Goal: Task Accomplishment & Management: Manage account settings

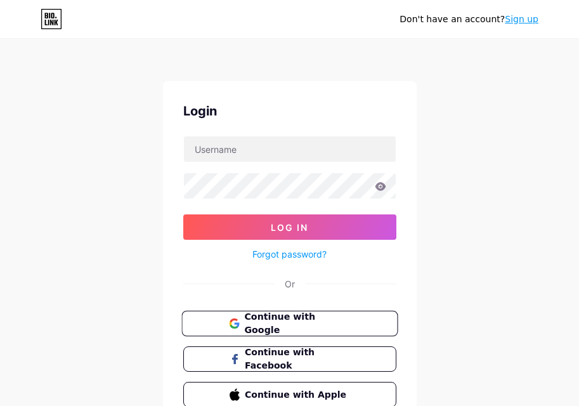
scroll to position [61, 0]
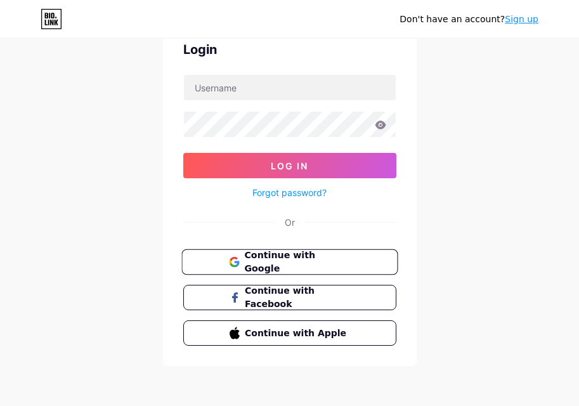
click at [242, 260] on span "Continue with Google" at bounding box center [290, 262] width 122 height 27
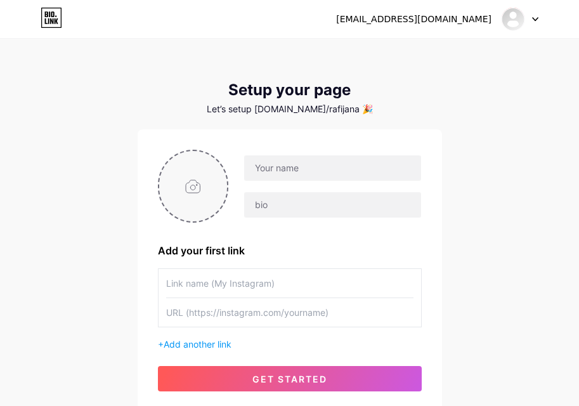
click at [184, 190] on input "file" at bounding box center [193, 186] width 68 height 70
click at [181, 200] on input "file" at bounding box center [193, 186] width 68 height 70
type input "C:\fakepath\JBuF7200UK.webp"
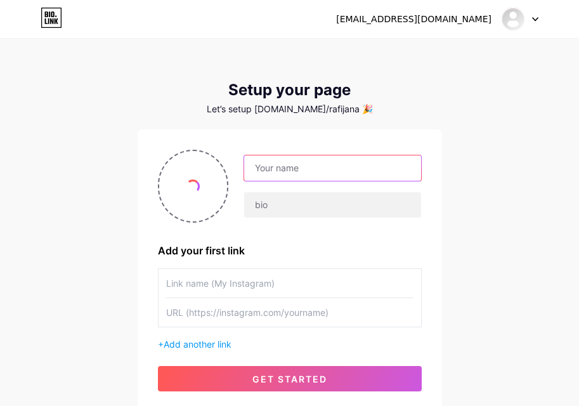
click at [303, 170] on input "text" at bounding box center [332, 167] width 176 height 25
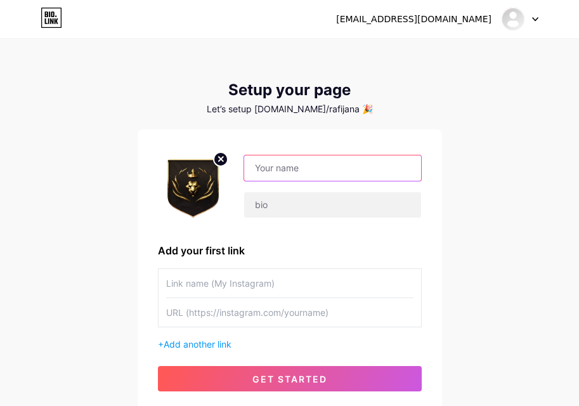
type input "L"
type input "O"
type input "ONGTOTO"
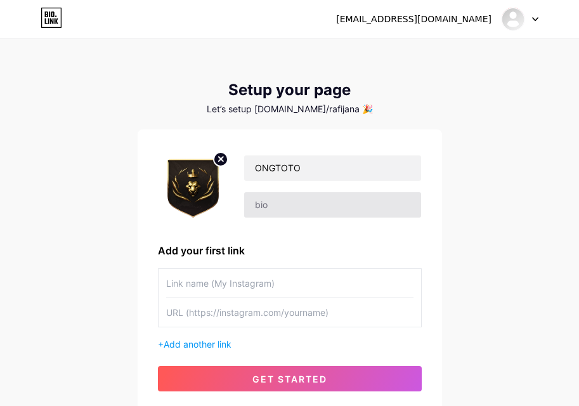
drag, startPoint x: 319, startPoint y: 220, endPoint x: 319, endPoint y: 210, distance: 9.5
click at [319, 219] on div "ONGTOTO" at bounding box center [290, 186] width 264 height 73
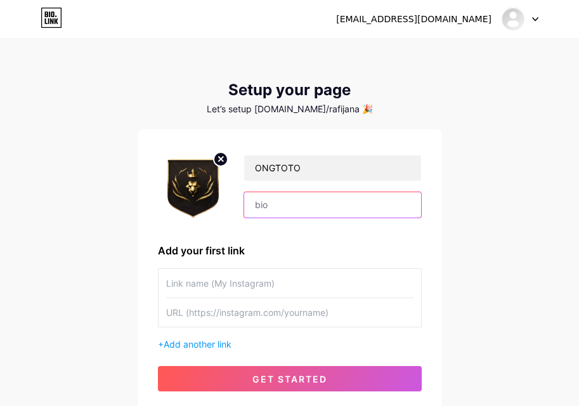
click at [320, 210] on input "text" at bounding box center [332, 204] width 176 height 25
click at [302, 198] on input "text" at bounding box center [332, 204] width 176 height 25
paste input "[GEOGRAPHIC_DATA] Slot Maxwin Setiap Malam"
type input "[GEOGRAPHIC_DATA] Slot Maxwin Setiap Malam"
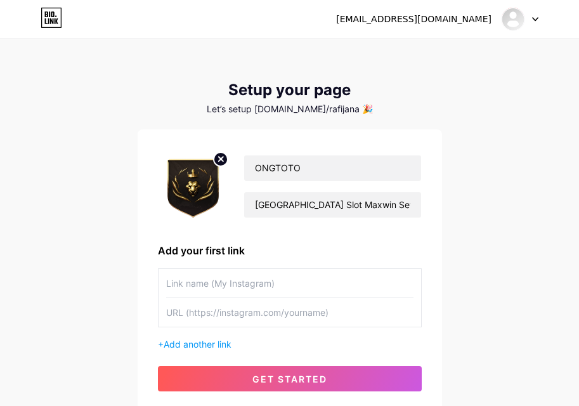
click at [269, 288] on input "text" at bounding box center [289, 283] width 247 height 29
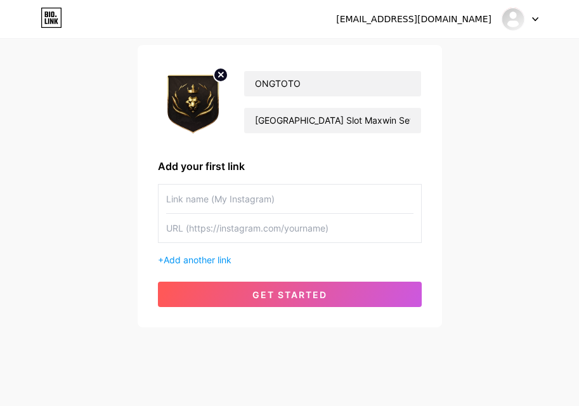
click at [238, 197] on input "text" at bounding box center [289, 198] width 247 height 29
type input "L"
type input "LOGIN"
click at [243, 228] on input "text" at bounding box center [289, 228] width 247 height 29
paste input "[URL][DOMAIN_NAME]"
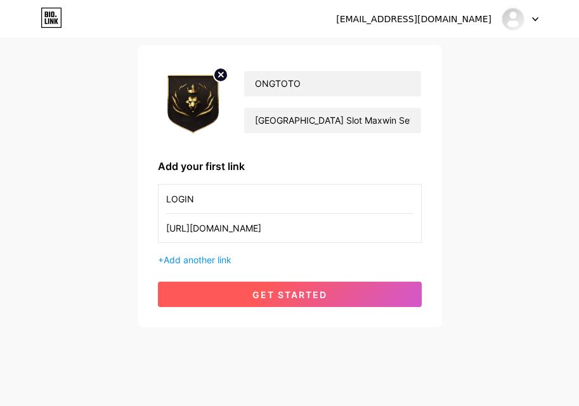
type input "[URL][DOMAIN_NAME]"
click at [250, 298] on button "get started" at bounding box center [290, 293] width 264 height 25
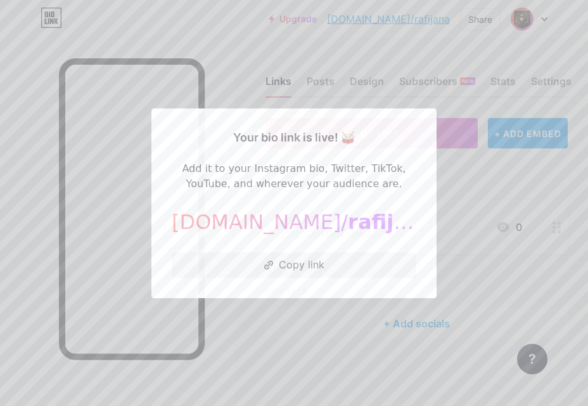
click at [472, 199] on div at bounding box center [294, 203] width 588 height 406
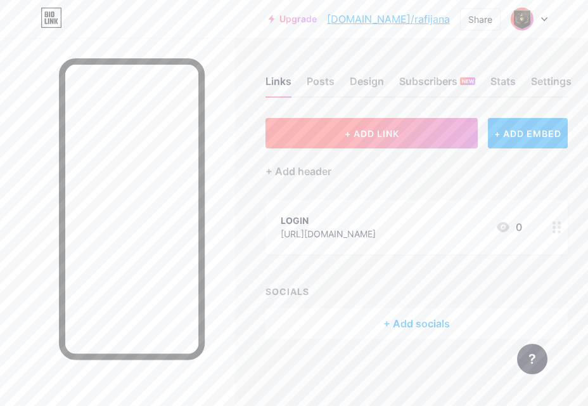
click at [327, 142] on button "+ ADD LINK" at bounding box center [372, 133] width 212 height 30
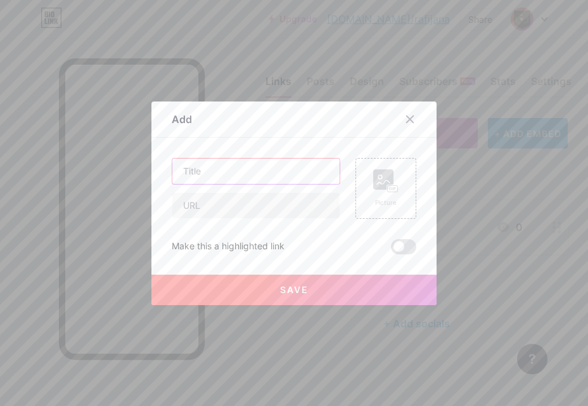
click at [254, 175] on input "text" at bounding box center [255, 170] width 167 height 25
type input "DAFTAR"
click at [198, 212] on input "text" at bounding box center [255, 205] width 167 height 25
click at [213, 202] on input "text" at bounding box center [255, 205] width 167 height 25
paste input "[URL][DOMAIN_NAME]"
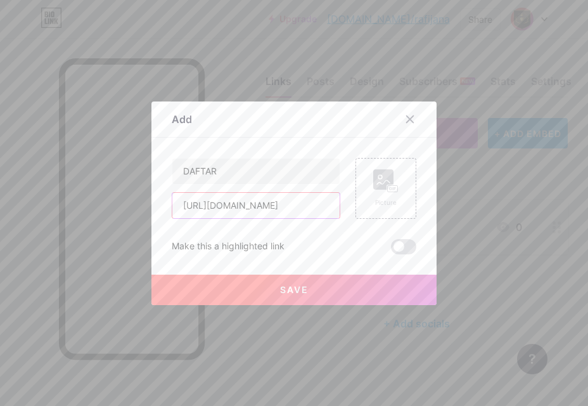
scroll to position [0, 16]
type input "[URL][DOMAIN_NAME]"
click at [388, 193] on div "Picture" at bounding box center [385, 188] width 25 height 38
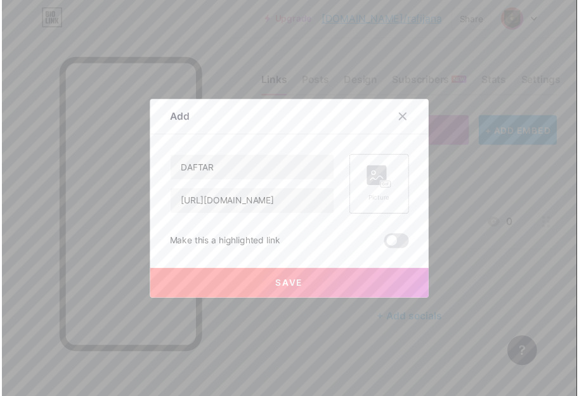
scroll to position [0, 0]
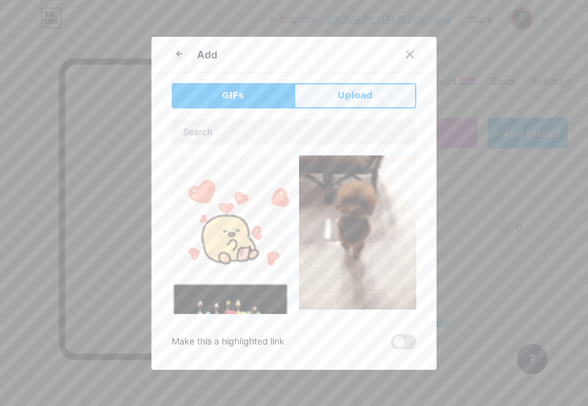
drag, startPoint x: 371, startPoint y: 94, endPoint x: 349, endPoint y: 122, distance: 35.3
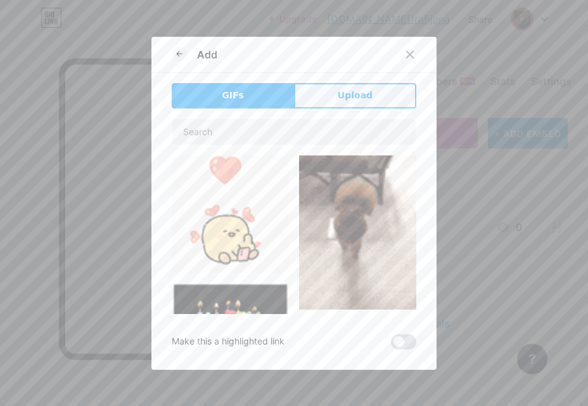
click at [371, 94] on button "Upload" at bounding box center [355, 95] width 122 height 25
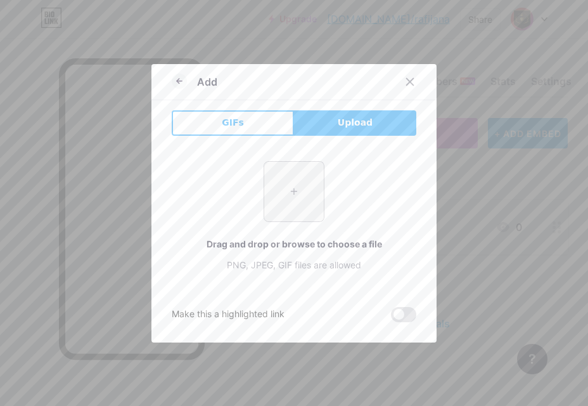
click at [306, 181] on input "file" at bounding box center [294, 192] width 60 height 60
type input "C:\fakepath\JBuF7200UK.webp"
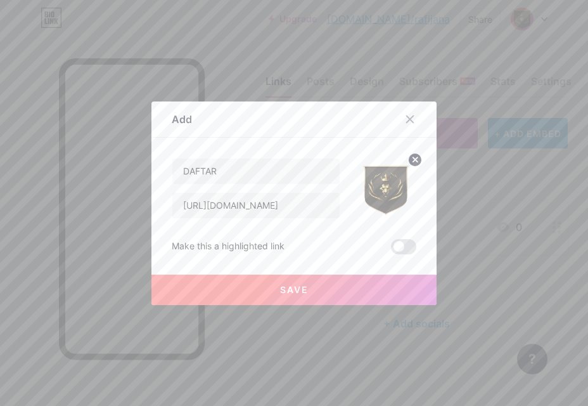
click at [261, 286] on button "Save" at bounding box center [294, 290] width 285 height 30
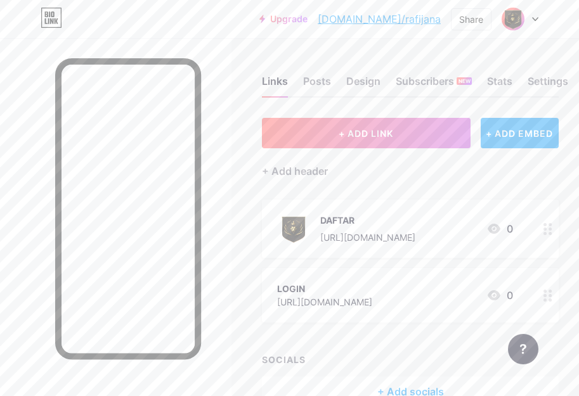
click at [552, 292] on icon at bounding box center [547, 296] width 9 height 12
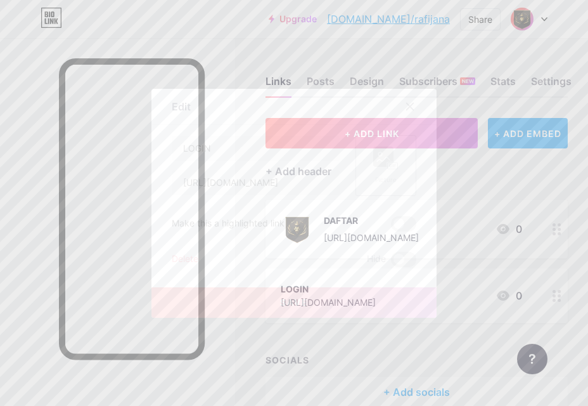
click at [375, 156] on rect at bounding box center [383, 156] width 20 height 20
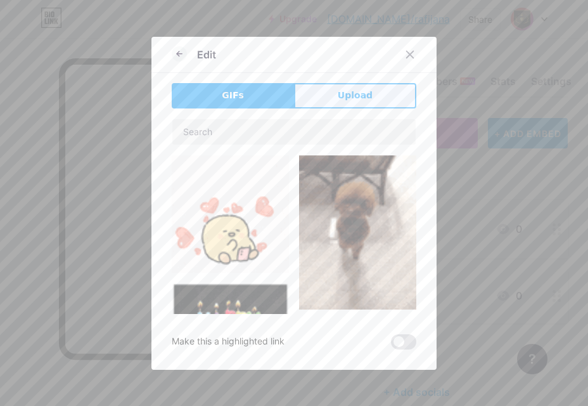
click at [357, 96] on span "Upload" at bounding box center [355, 95] width 35 height 13
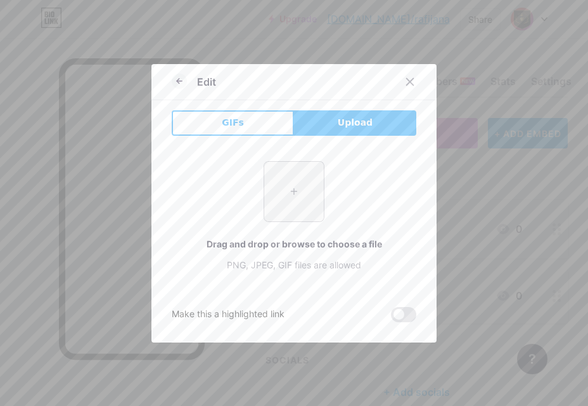
click at [307, 194] on input "file" at bounding box center [294, 192] width 60 height 60
type input "C:\fakepath\JBuF7200UK.webp"
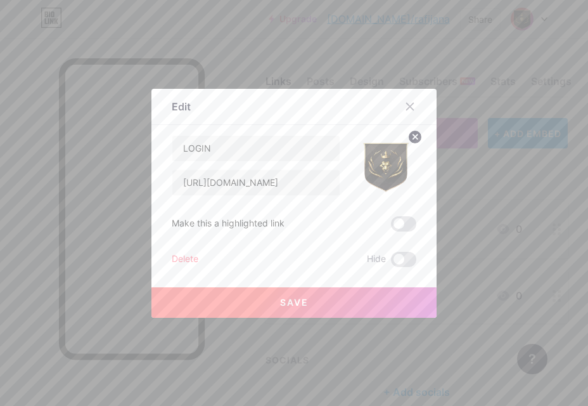
click at [300, 304] on span "Save" at bounding box center [294, 302] width 29 height 11
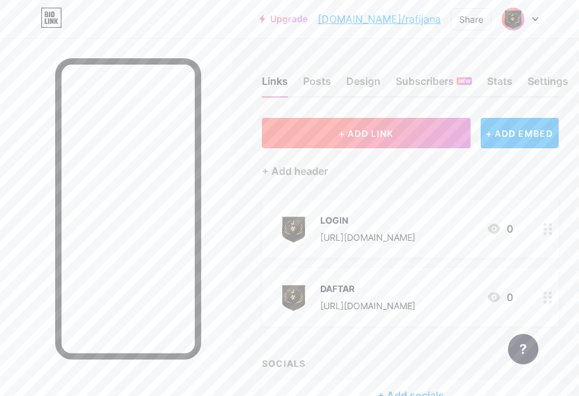
click at [439, 129] on button "+ ADD LINK" at bounding box center [366, 133] width 209 height 30
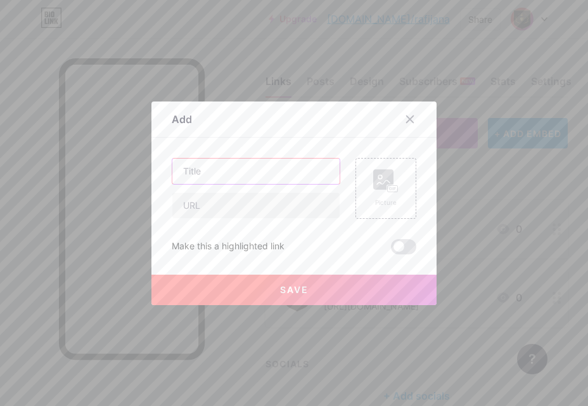
click at [253, 168] on input "text" at bounding box center [255, 170] width 167 height 25
drag, startPoint x: 247, startPoint y: 173, endPoint x: 157, endPoint y: 169, distance: 90.1
click at [157, 169] on div "Add Content YouTube Play YouTube video without leaving your page. ADD Vimeo Pla…" at bounding box center [294, 203] width 285 height 204
type input "RTP GACOR"
click at [255, 198] on input "text" at bounding box center [255, 205] width 167 height 25
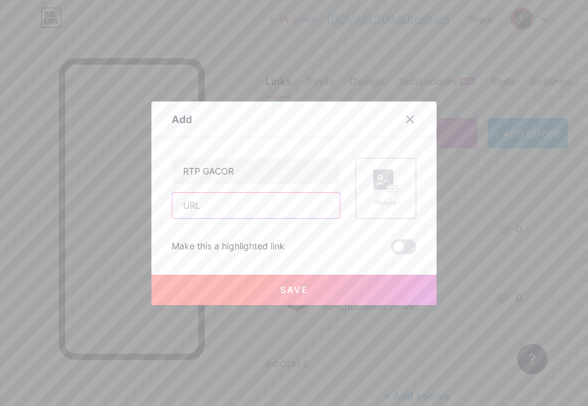
paste input "[URL][DOMAIN_NAME]"
type input "[URL][DOMAIN_NAME]"
click at [382, 193] on div "Picture" at bounding box center [385, 188] width 25 height 38
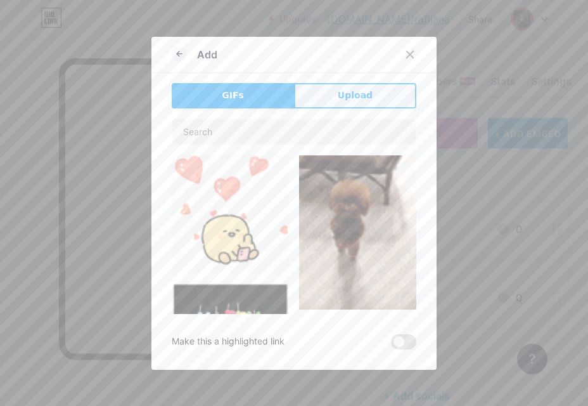
click at [363, 103] on button "Upload" at bounding box center [355, 95] width 122 height 25
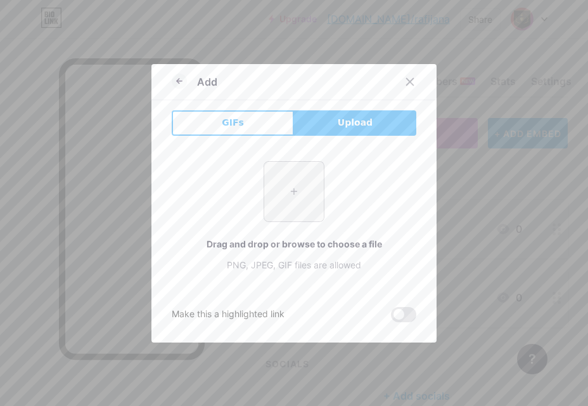
click at [306, 182] on input "file" at bounding box center [294, 192] width 60 height 60
type input "C:\fakepath\JBuF7200UK.webp"
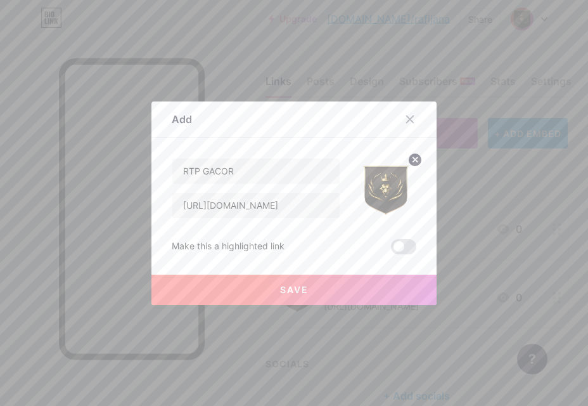
click at [236, 295] on button "Save" at bounding box center [294, 290] width 285 height 30
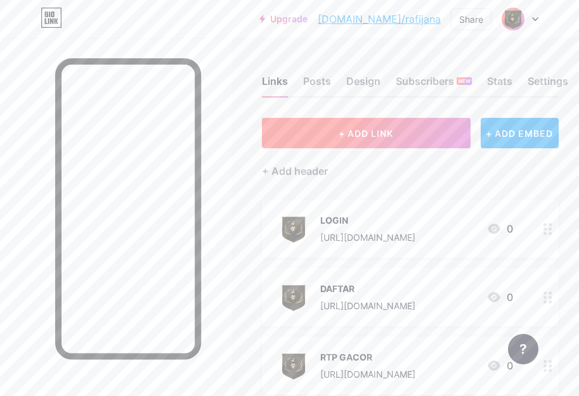
click at [346, 122] on button "+ ADD LINK" at bounding box center [366, 133] width 209 height 30
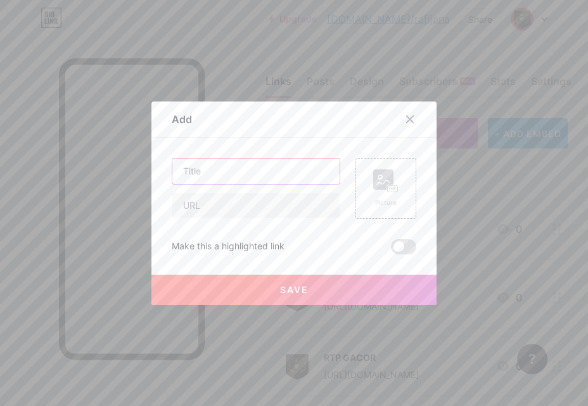
click at [271, 172] on input "text" at bounding box center [255, 170] width 167 height 25
type input "LIVE BOLA"
click at [259, 207] on input "text" at bounding box center [255, 205] width 167 height 25
click at [210, 197] on input "text" at bounding box center [255, 205] width 167 height 25
paste input "[URL][DOMAIN_NAME]"
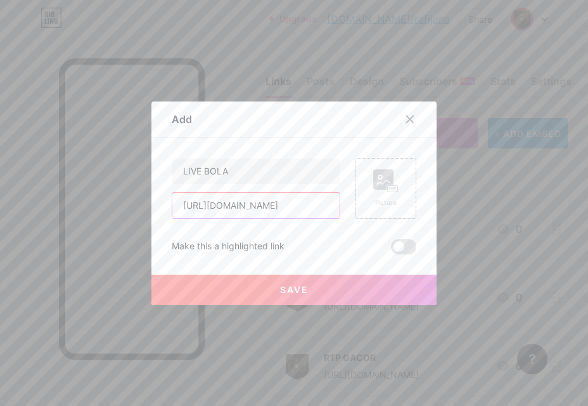
type input "[URL][DOMAIN_NAME]"
click at [394, 195] on div "Picture" at bounding box center [385, 188] width 25 height 38
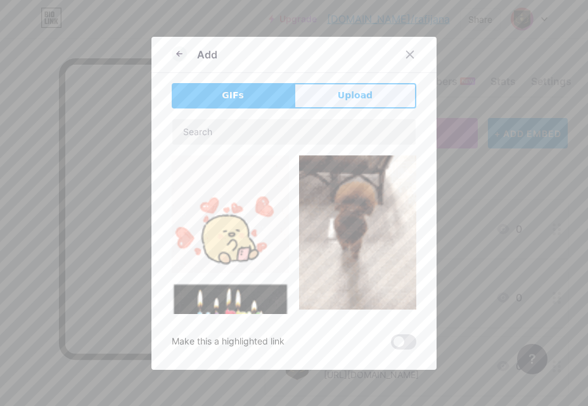
click at [359, 89] on span "Upload" at bounding box center [355, 95] width 35 height 13
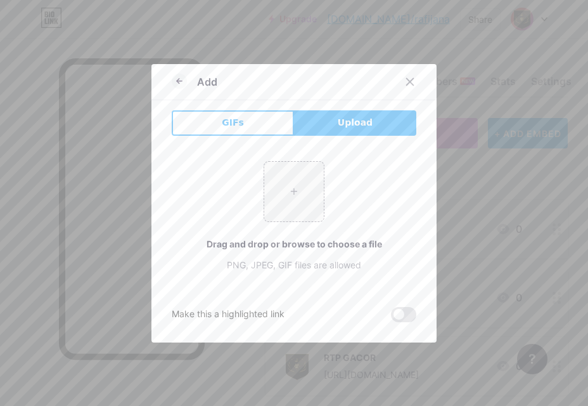
click at [348, 127] on span "Upload" at bounding box center [355, 122] width 35 height 13
click at [310, 168] on input "file" at bounding box center [294, 192] width 60 height 60
type input "C:\fakepath\JBuF7200UK.webp"
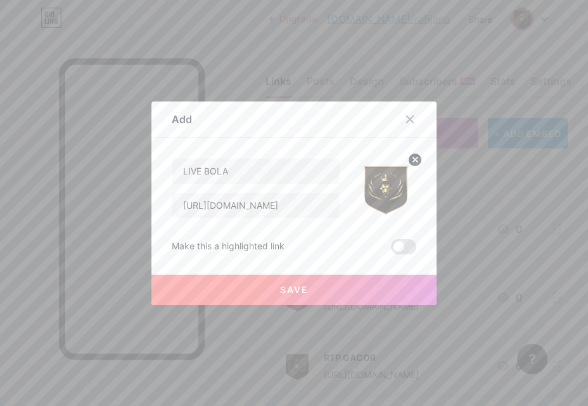
click at [357, 287] on button "Save" at bounding box center [294, 290] width 285 height 30
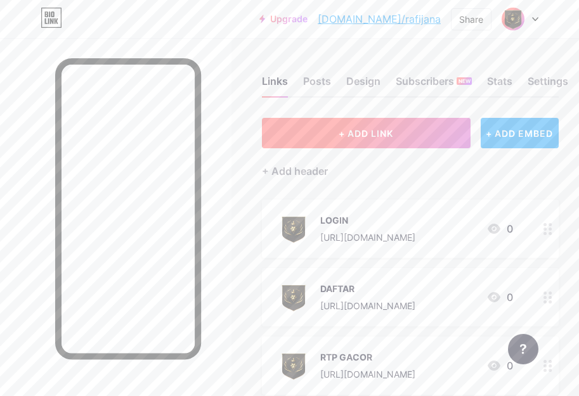
click at [365, 134] on span "+ ADD LINK" at bounding box center [366, 133] width 55 height 11
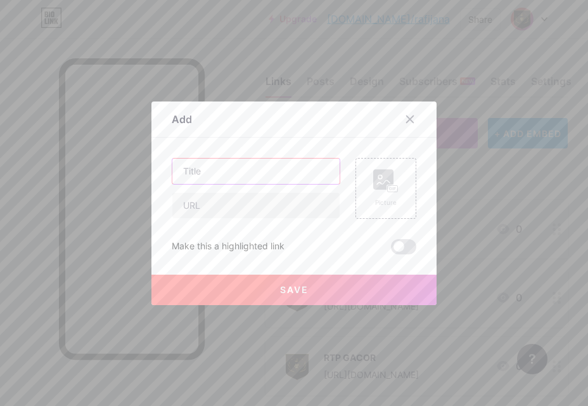
click at [249, 181] on input "text" at bounding box center [255, 170] width 167 height 25
type input "GROUP FACEBOOK"
click at [196, 200] on input "text" at bounding box center [255, 205] width 167 height 25
click at [229, 209] on input "text" at bounding box center [255, 205] width 167 height 25
paste input "[URL][DOMAIN_NAME]"
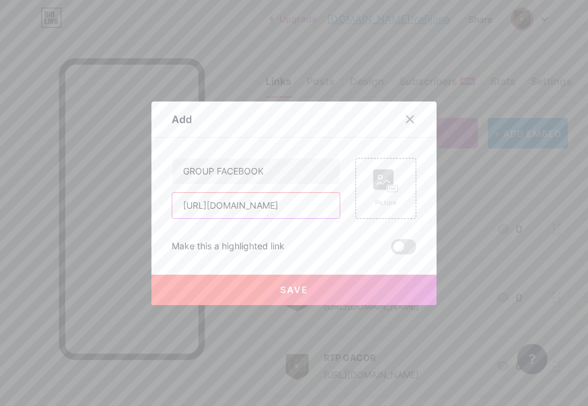
scroll to position [0, 28]
type input "[URL][DOMAIN_NAME]"
click at [388, 185] on rect at bounding box center [393, 188] width 10 height 6
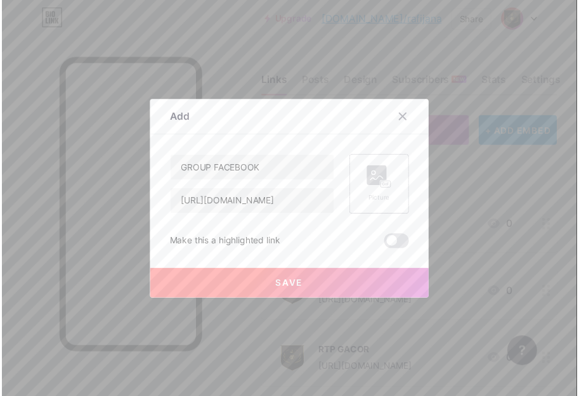
scroll to position [0, 0]
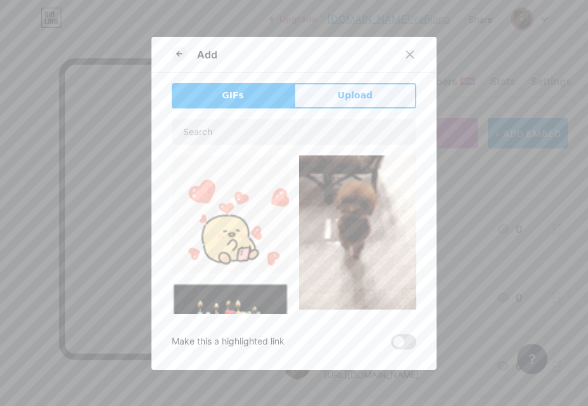
click at [353, 98] on span "Upload" at bounding box center [355, 95] width 35 height 13
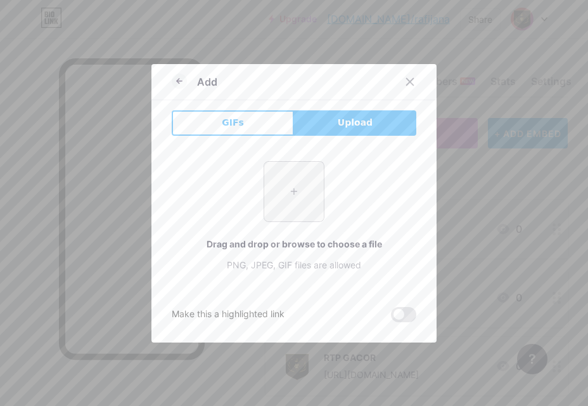
click at [298, 165] on input "file" at bounding box center [294, 192] width 60 height 60
type input "C:\fakepath\JBuF7200UK.webp"
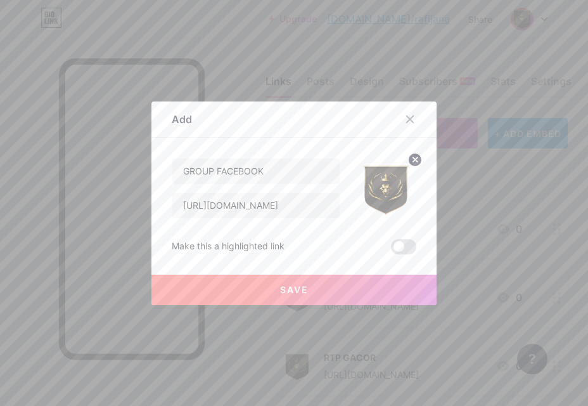
click at [343, 287] on button "Save" at bounding box center [294, 290] width 285 height 30
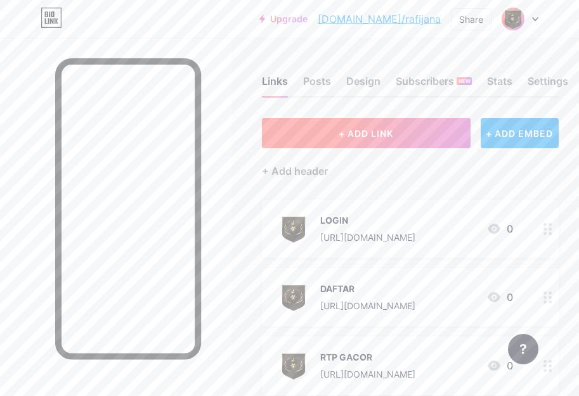
click at [349, 134] on span "+ ADD LINK" at bounding box center [366, 133] width 55 height 11
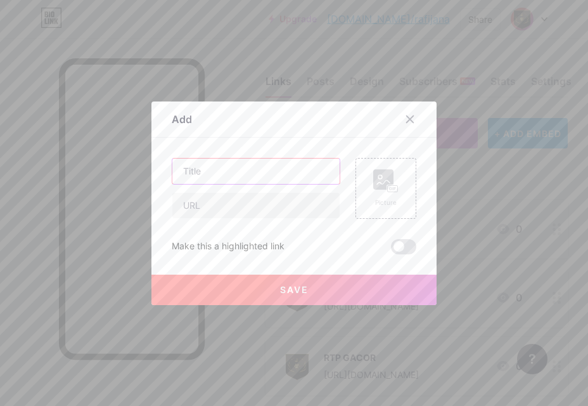
click at [290, 177] on input "text" at bounding box center [255, 170] width 167 height 25
click at [196, 172] on input "text" at bounding box center [255, 170] width 167 height 25
paste input "[URL][DOMAIN_NAME]"
type input "[URL][DOMAIN_NAME]"
click at [204, 202] on input "text" at bounding box center [255, 205] width 167 height 25
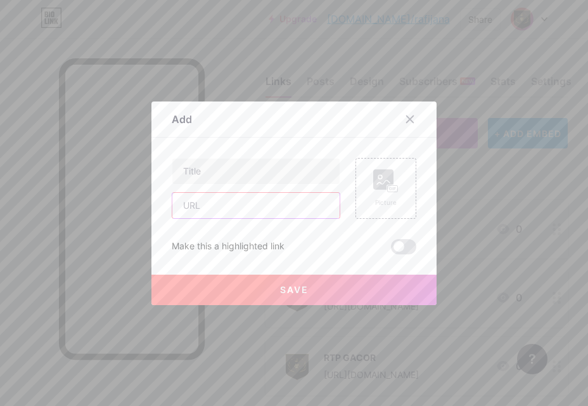
paste input "[URL][DOMAIN_NAME]"
type input "[URL][DOMAIN_NAME]"
click at [214, 174] on input "text" at bounding box center [255, 170] width 167 height 25
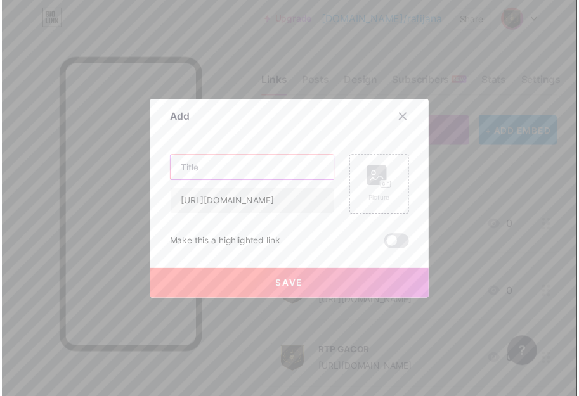
scroll to position [0, 0]
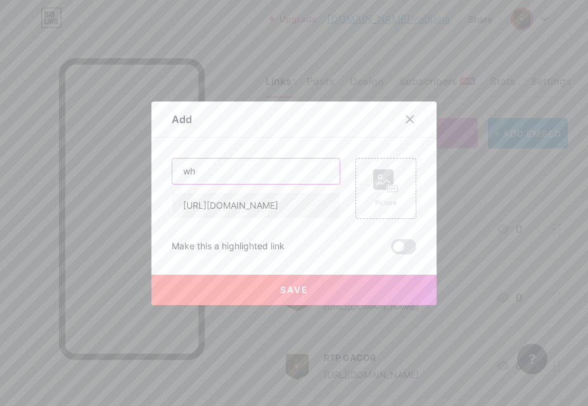
type input "w"
type input "WHATSAPP"
click at [375, 177] on rect at bounding box center [383, 179] width 20 height 20
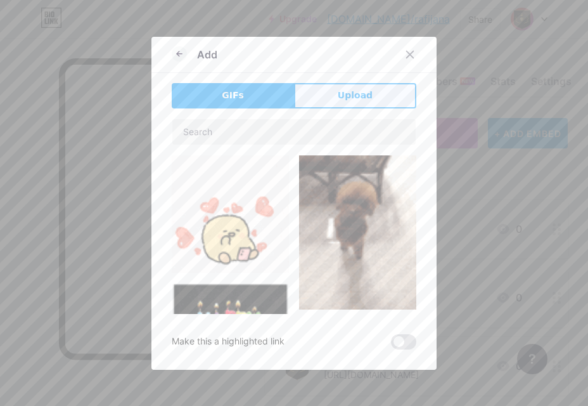
click at [347, 91] on span "Upload" at bounding box center [355, 95] width 35 height 13
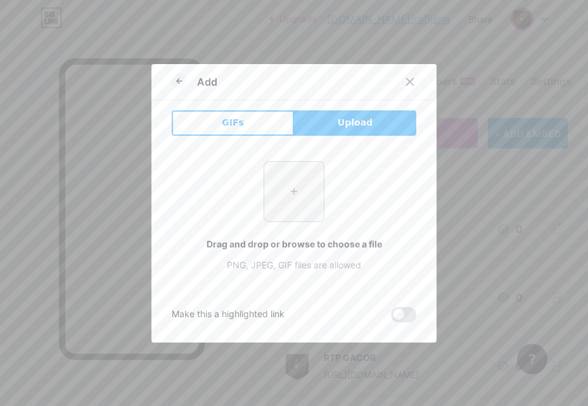
click at [295, 208] on input "file" at bounding box center [294, 192] width 60 height 60
type input "C:\fakepath\JBuF7200UK.webp"
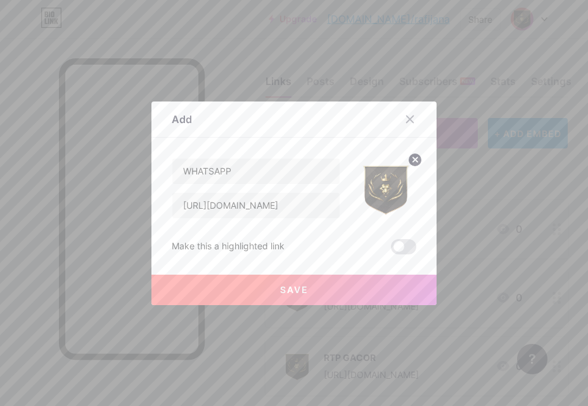
click at [310, 296] on button "Save" at bounding box center [294, 290] width 285 height 30
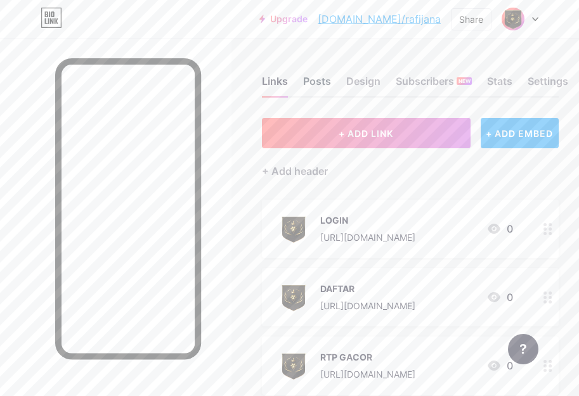
click at [319, 91] on div "Posts" at bounding box center [317, 85] width 28 height 23
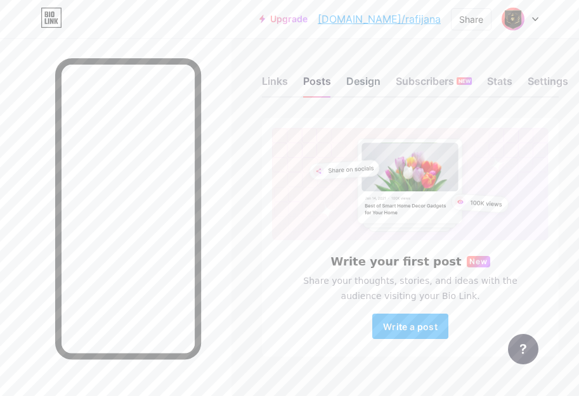
click at [368, 86] on div "Design" at bounding box center [363, 85] width 34 height 23
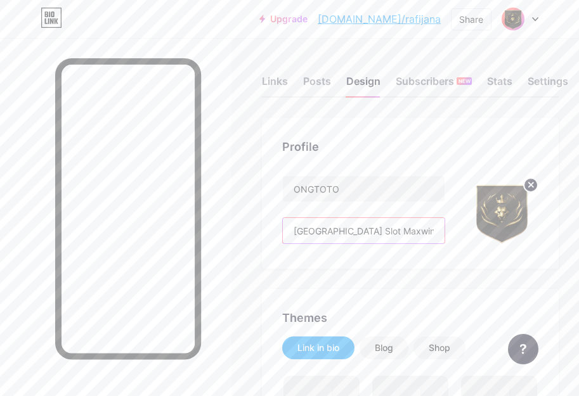
click at [362, 235] on input "[GEOGRAPHIC_DATA] Slot Maxwin Setiap Malam" at bounding box center [364, 230] width 162 height 25
click at [386, 234] on input "[GEOGRAPHIC_DATA] Slot Maxwin Setiap Malam" at bounding box center [364, 230] width 162 height 25
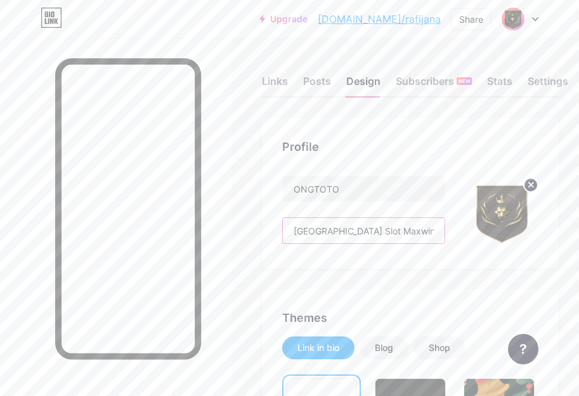
click at [386, 234] on input "[GEOGRAPHIC_DATA] Slot Maxwin Setiap Malam" at bounding box center [364, 230] width 162 height 25
paste input "ONGTOTO [GEOGRAPHIC_DATA] Slot yang menjanjikan Maxwin setiap malam! Dapatkan k…"
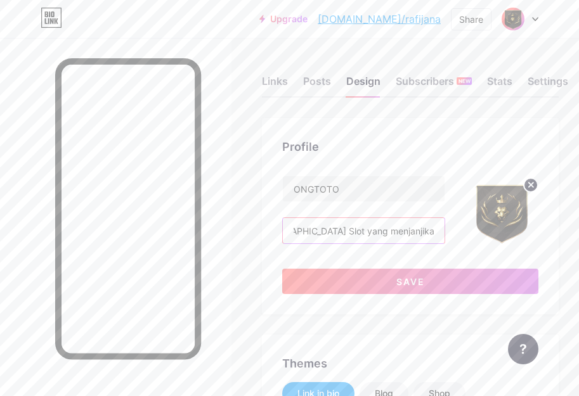
scroll to position [0, 169]
click at [401, 231] on input "ONGTOTO [GEOGRAPHIC_DATA] Slot yang menjanjikan Maxwin setiap malam! Dapatkan k…" at bounding box center [364, 230] width 162 height 25
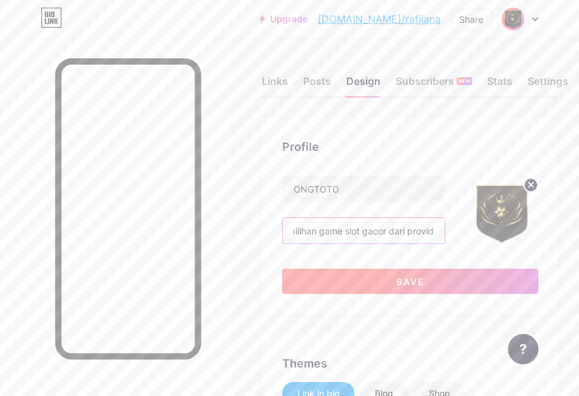
type input "ONGTOTO Thailand Slot yang menjanjikan [PERSON_NAME] setiap malam Dapatkan kese…"
click at [401, 273] on button "Save" at bounding box center [410, 281] width 256 height 25
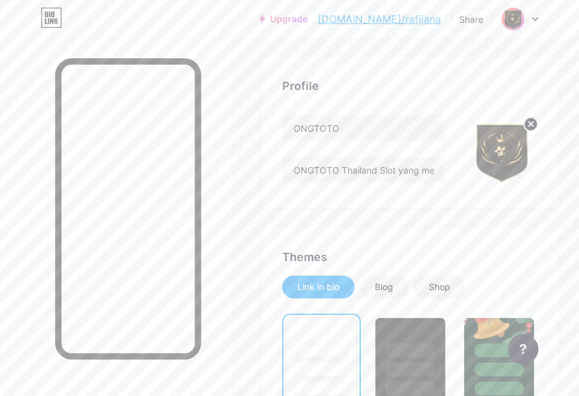
scroll to position [169, 0]
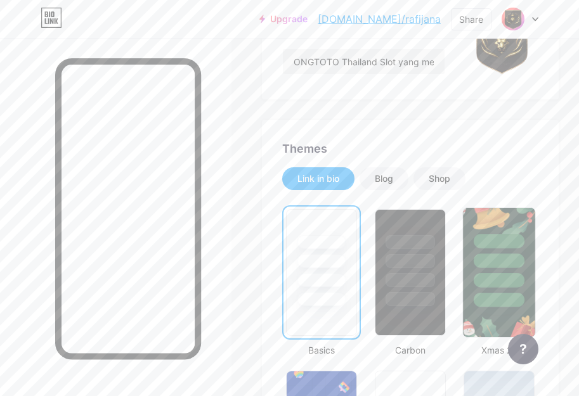
click at [490, 261] on div at bounding box center [499, 261] width 51 height 15
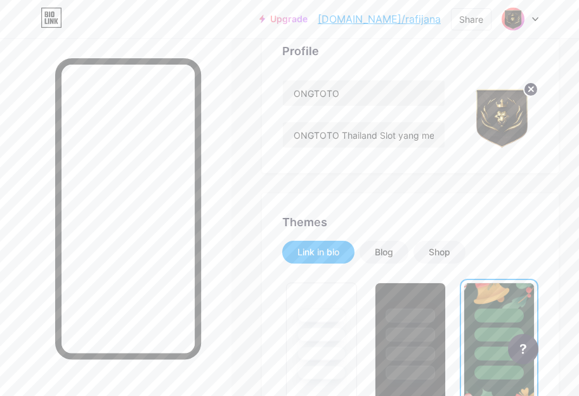
scroll to position [0, 0]
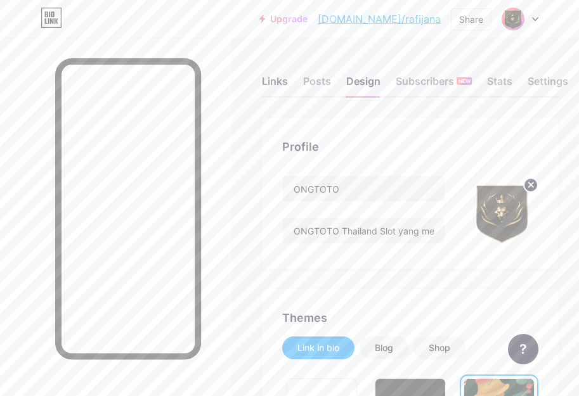
click at [288, 84] on div "Links" at bounding box center [275, 85] width 26 height 23
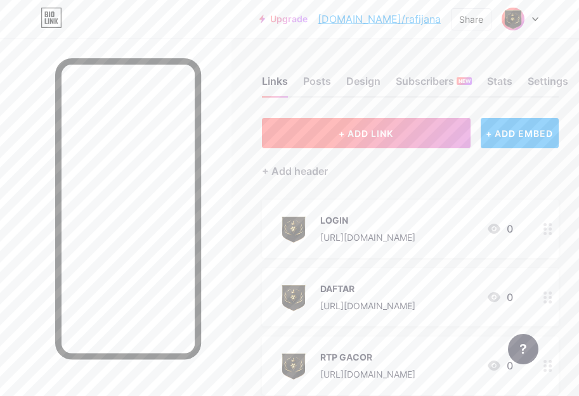
click at [358, 123] on button "+ ADD LINK" at bounding box center [366, 133] width 209 height 30
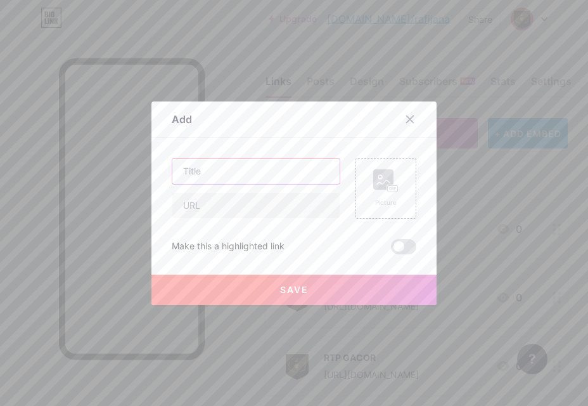
click at [261, 172] on input "text" at bounding box center [255, 170] width 167 height 25
type input "t"
type input "TELEGRAM"
click at [217, 207] on input "text" at bounding box center [255, 205] width 167 height 25
paste input "[URL][DOMAIN_NAME]"
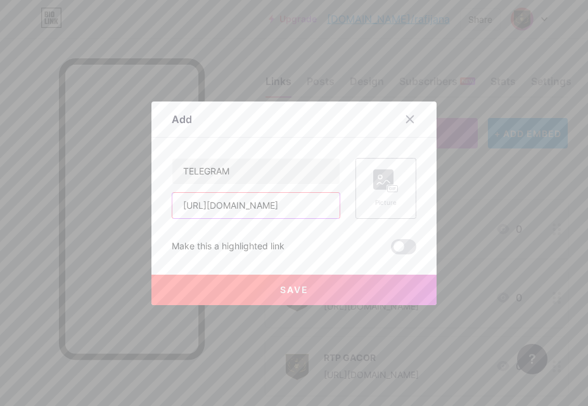
scroll to position [0, 11]
type input "[URL][DOMAIN_NAME]"
click at [380, 186] on rect at bounding box center [383, 179] width 20 height 20
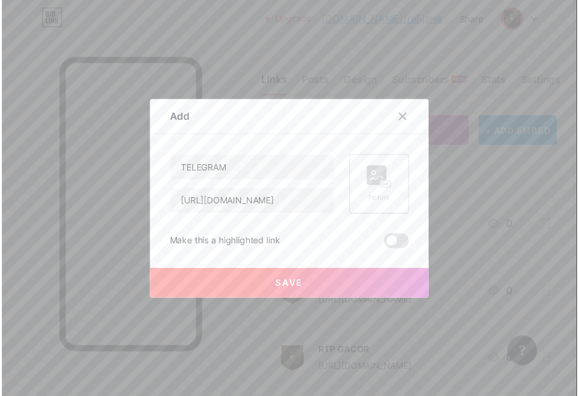
scroll to position [0, 0]
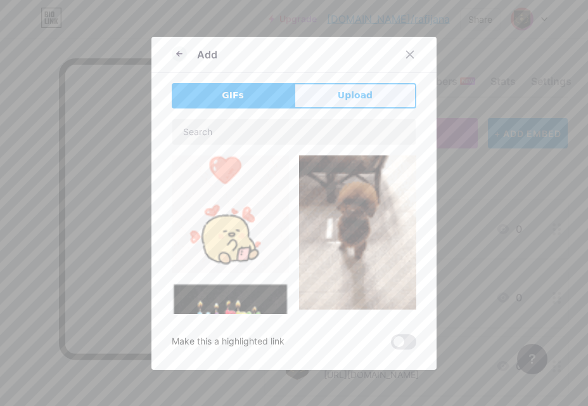
click at [370, 105] on button "Upload" at bounding box center [355, 95] width 122 height 25
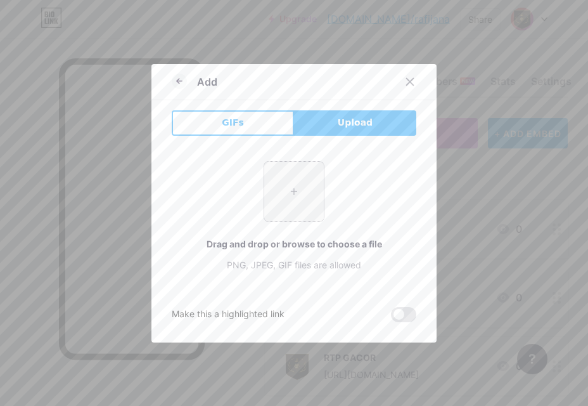
click at [317, 174] on input "file" at bounding box center [294, 192] width 60 height 60
type input "C:\fakepath\JBuF7200UK.webp"
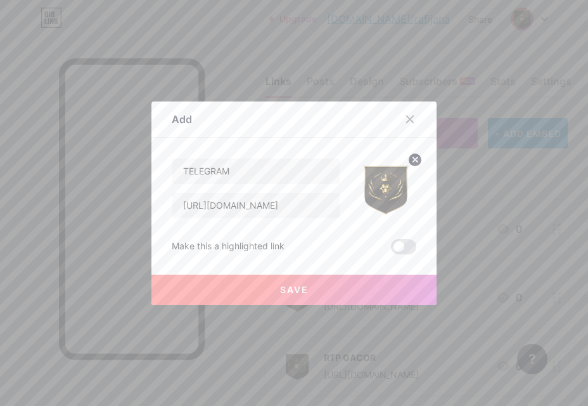
click at [346, 295] on button "Save" at bounding box center [294, 290] width 285 height 30
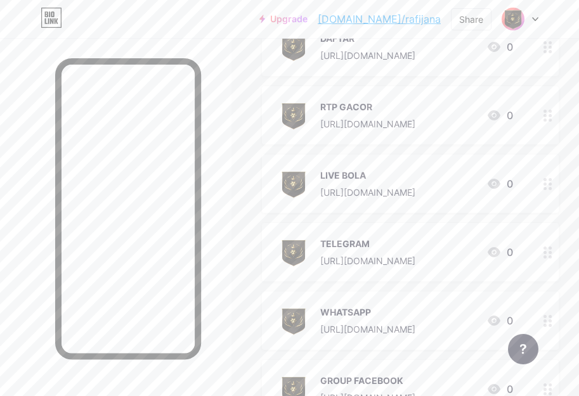
scroll to position [420, 0]
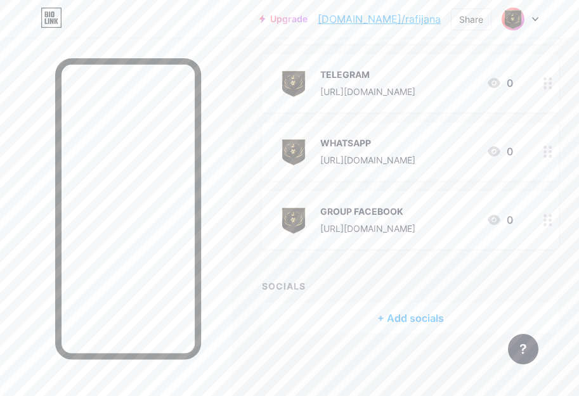
click at [557, 93] on div at bounding box center [548, 83] width 22 height 58
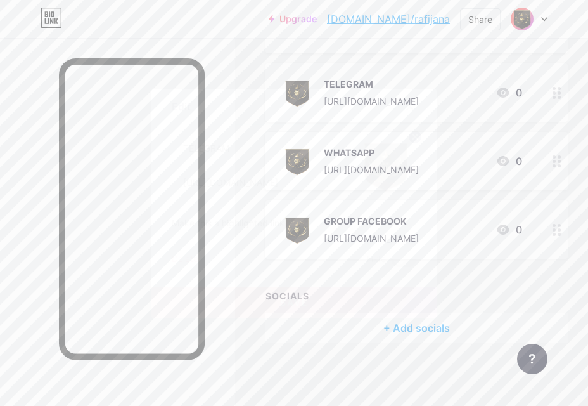
click at [414, 102] on div at bounding box center [410, 106] width 23 height 23
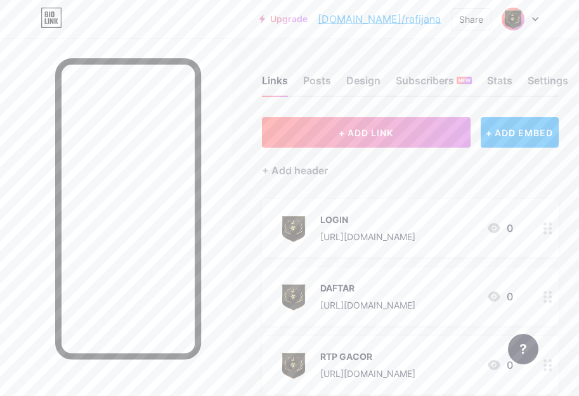
scroll to position [0, 0]
click at [366, 87] on div "Design" at bounding box center [363, 85] width 34 height 23
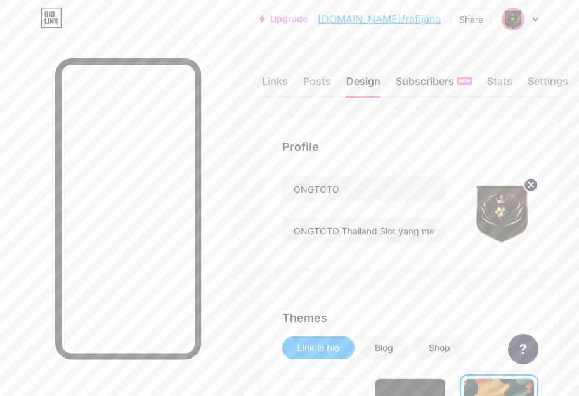
click at [418, 81] on div "Subscribers NEW" at bounding box center [434, 85] width 76 height 23
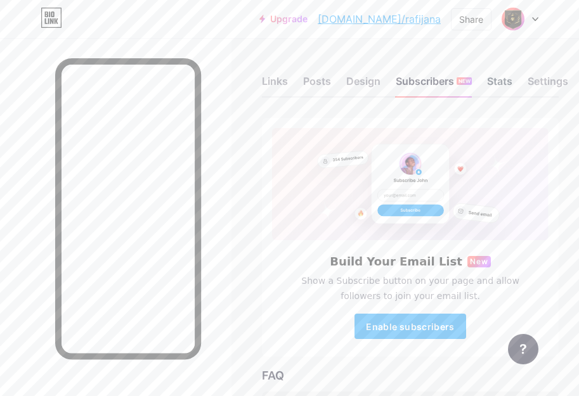
click at [498, 82] on div "Stats" at bounding box center [499, 85] width 25 height 23
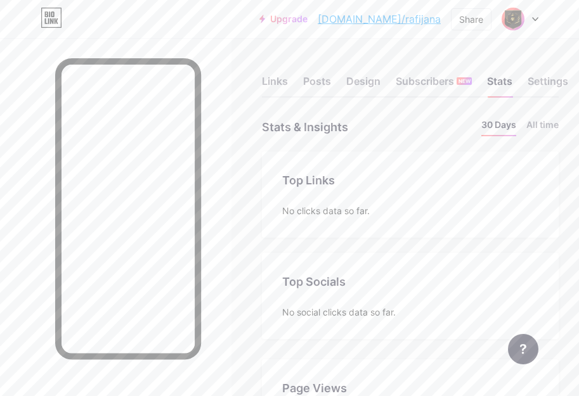
scroll to position [396, 579]
click at [543, 79] on div "Settings" at bounding box center [547, 85] width 41 height 23
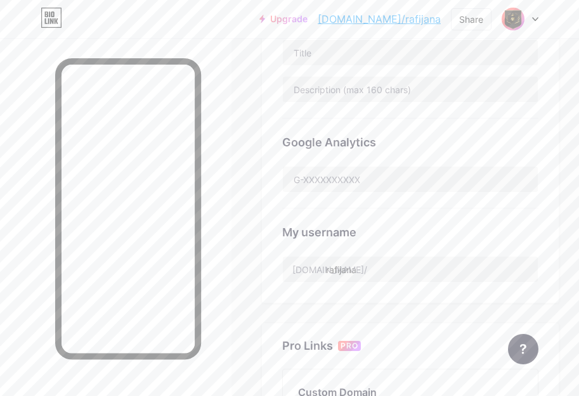
scroll to position [423, 0]
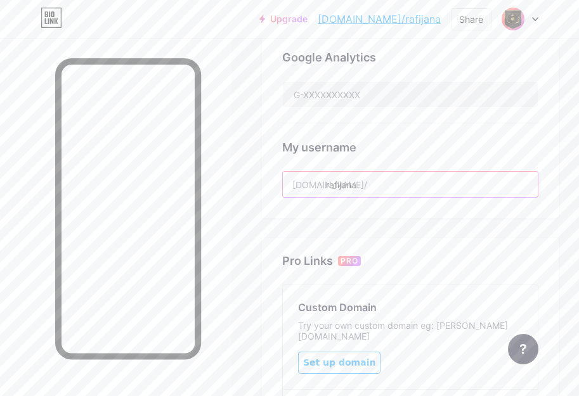
click at [371, 183] on input "rafijana" at bounding box center [410, 184] width 255 height 25
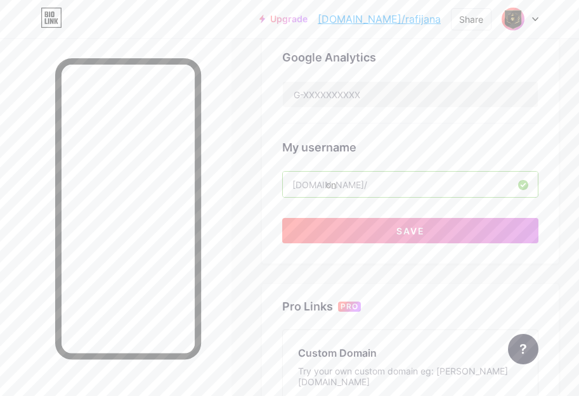
type input "o"
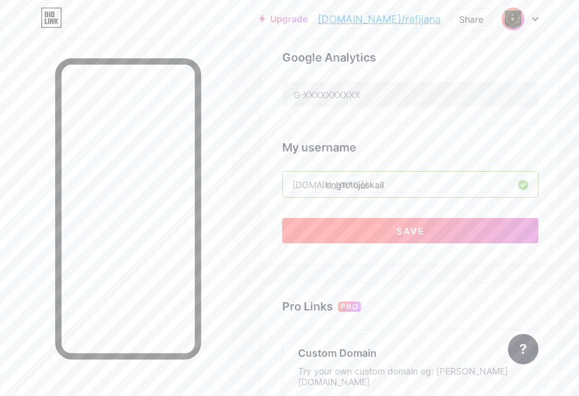
click at [387, 230] on button "Save" at bounding box center [410, 230] width 256 height 25
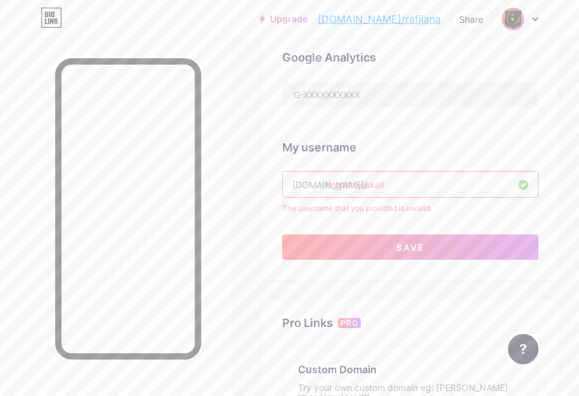
click at [420, 189] on input "ongtotojoskalI" at bounding box center [410, 184] width 255 height 25
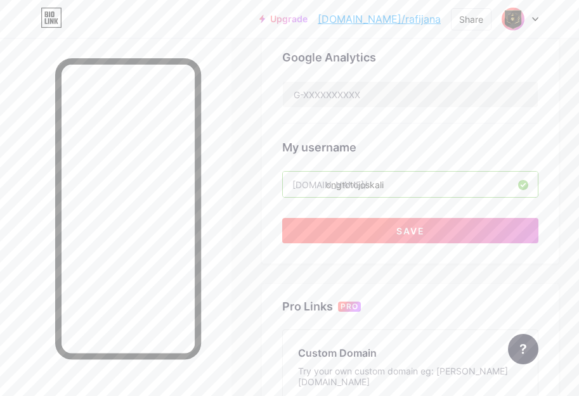
click at [413, 222] on button "Save" at bounding box center [410, 230] width 256 height 25
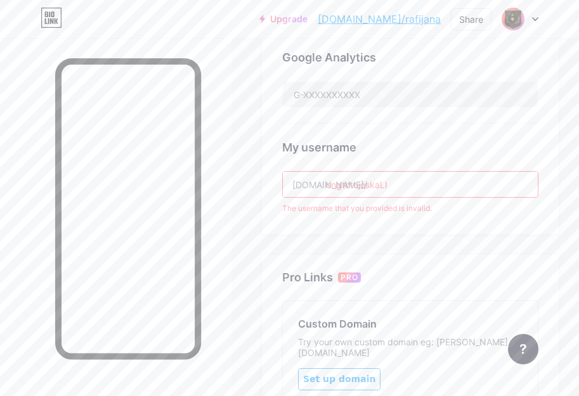
click at [413, 178] on input "ongtotojoskaLI" at bounding box center [410, 184] width 255 height 25
drag, startPoint x: 406, startPoint y: 181, endPoint x: 327, endPoint y: 185, distance: 79.3
click at [327, 185] on div "[DOMAIN_NAME]/ ongtotojoskaLI" at bounding box center [410, 184] width 256 height 27
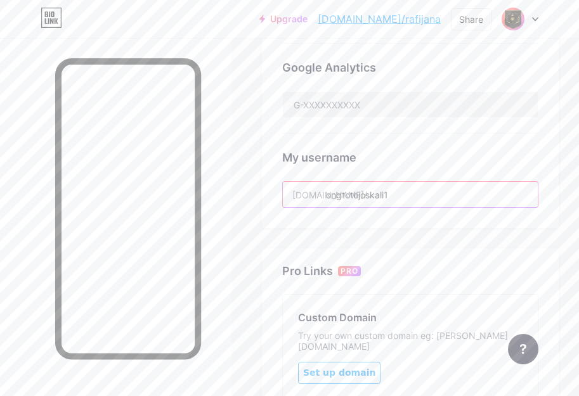
scroll to position [338, 0]
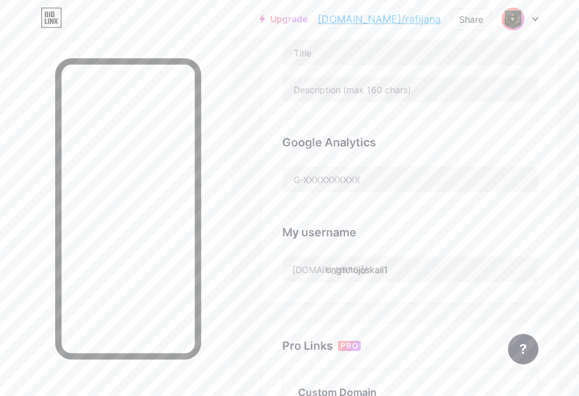
drag, startPoint x: 425, startPoint y: 252, endPoint x: 425, endPoint y: 260, distance: 7.6
click at [425, 254] on div "My username [DOMAIN_NAME]/ ongtotojoskali1" at bounding box center [410, 246] width 256 height 74
click at [427, 248] on div "My username [DOMAIN_NAME]/ ongtotojoskali1" at bounding box center [410, 246] width 256 height 74
click at [423, 274] on input "ongtotojoskali1" at bounding box center [410, 269] width 255 height 25
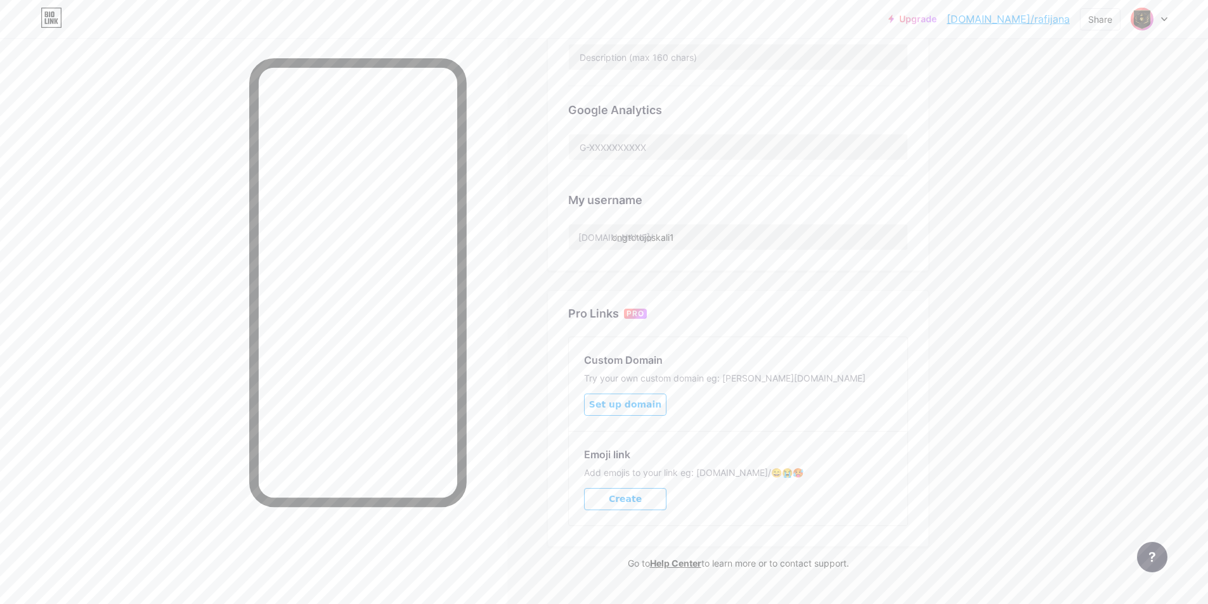
scroll to position [303, 0]
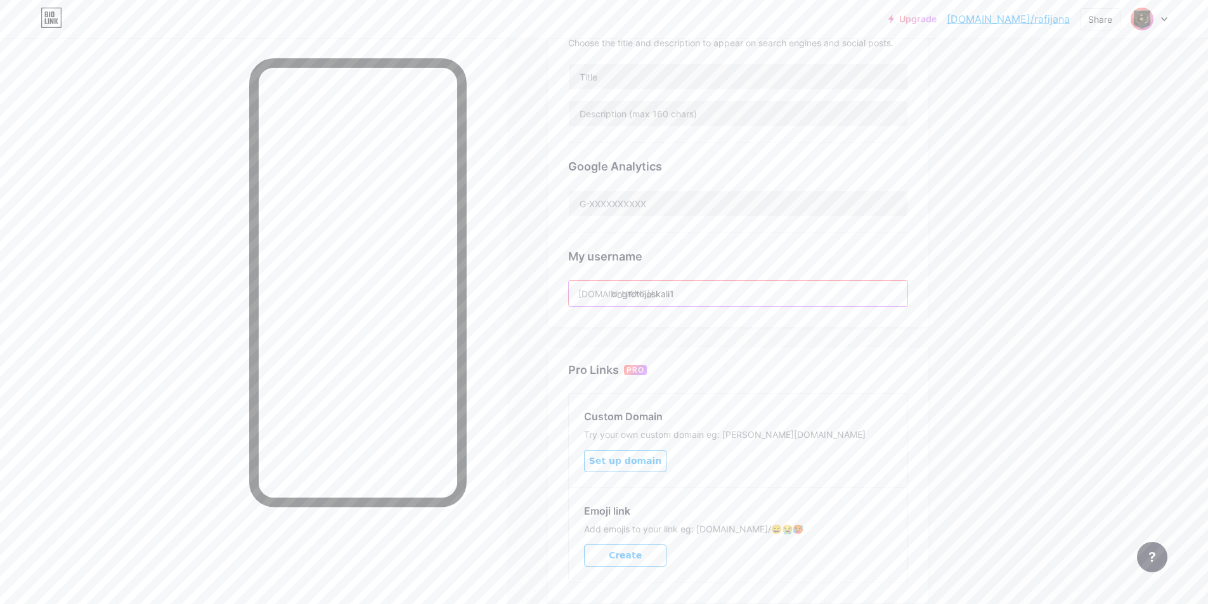
drag, startPoint x: 687, startPoint y: 304, endPoint x: 694, endPoint y: 301, distance: 7.4
click at [588, 304] on input "ongtotojoskali1" at bounding box center [738, 293] width 339 height 25
drag, startPoint x: 715, startPoint y: 304, endPoint x: 706, endPoint y: 320, distance: 18.5
click at [588, 310] on div "Preferred link This is an aesthetic choice. Both links are usable. [DOMAIN_NAME…" at bounding box center [738, 71] width 380 height 512
click at [588, 327] on div "Preferred link This is an aesthetic choice. Both links are usable. [DOMAIN_NAME…" at bounding box center [738, 221] width 380 height 812
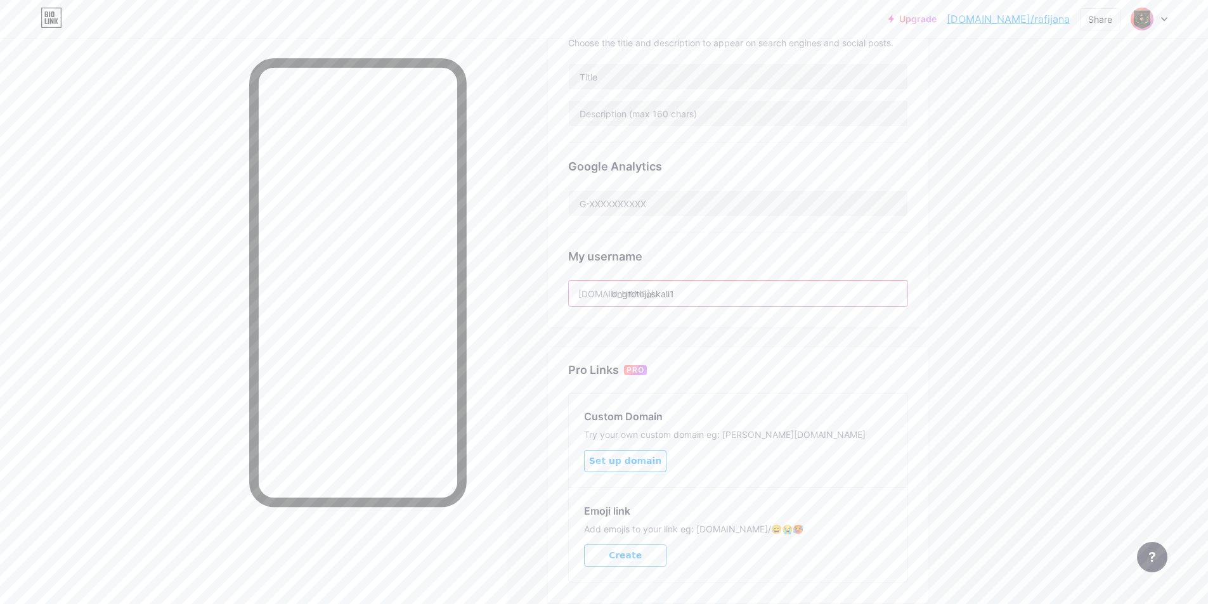
drag, startPoint x: 716, startPoint y: 287, endPoint x: 708, endPoint y: 289, distance: 7.8
click at [588, 287] on input "ongtotojoskali1" at bounding box center [738, 293] width 339 height 25
drag, startPoint x: 709, startPoint y: 292, endPoint x: 612, endPoint y: 300, distance: 97.3
click at [588, 300] on input "ongtotojoskal" at bounding box center [738, 293] width 339 height 25
type input "ongtotopatenX"
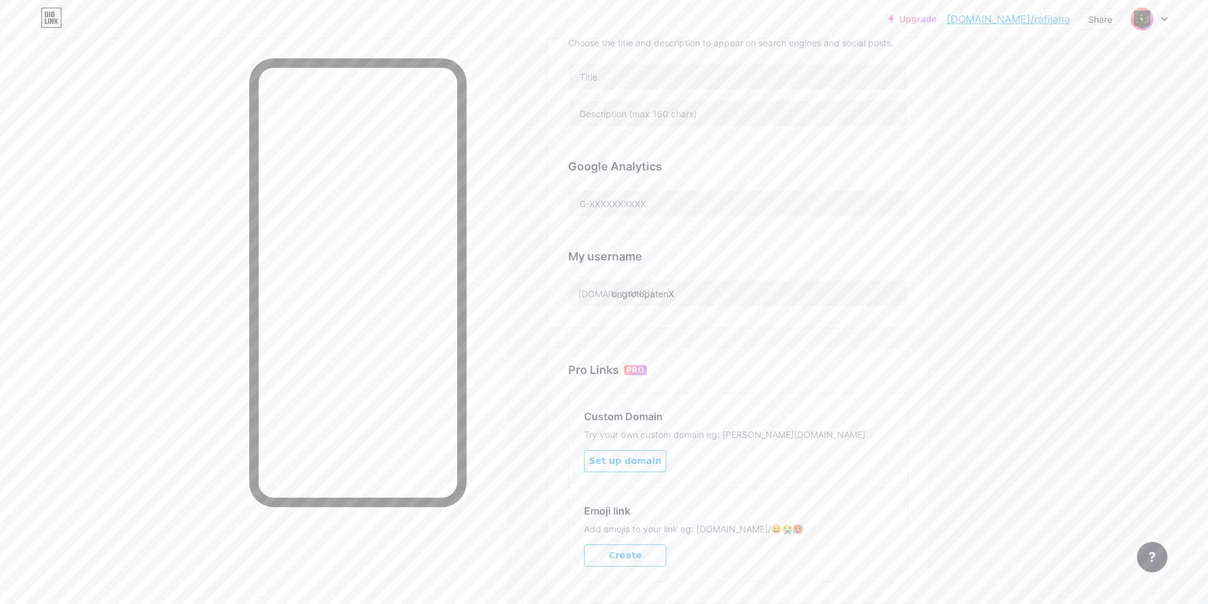
click at [588, 309] on div "Preferred link This is an aesthetic choice. Both links are usable. [DOMAIN_NAME…" at bounding box center [738, 71] width 380 height 512
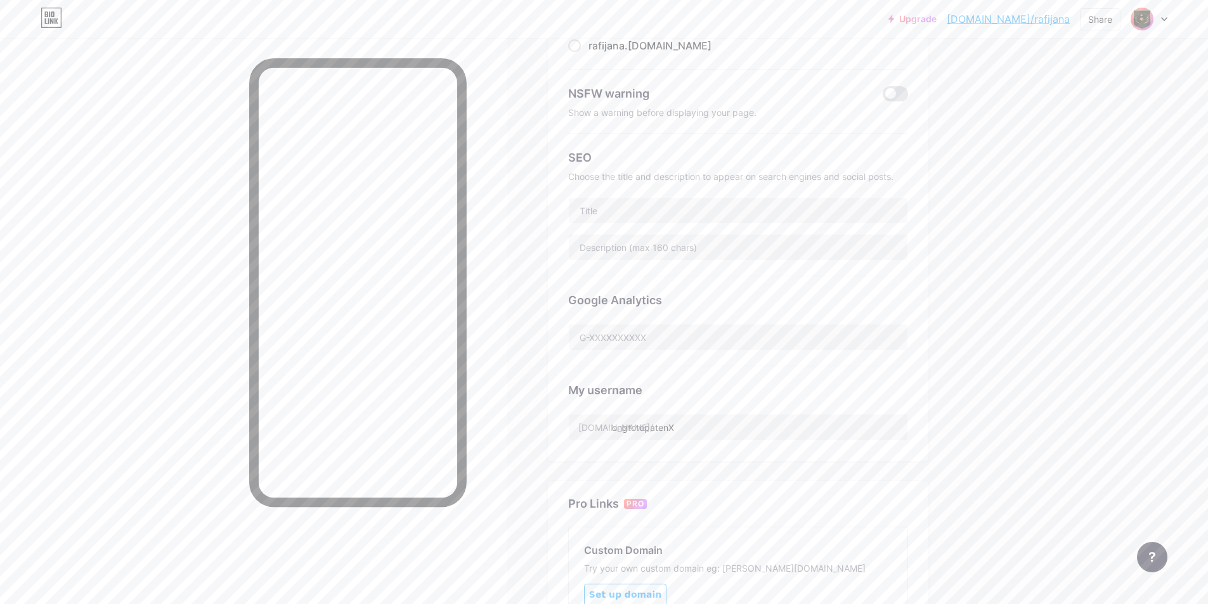
scroll to position [0, 0]
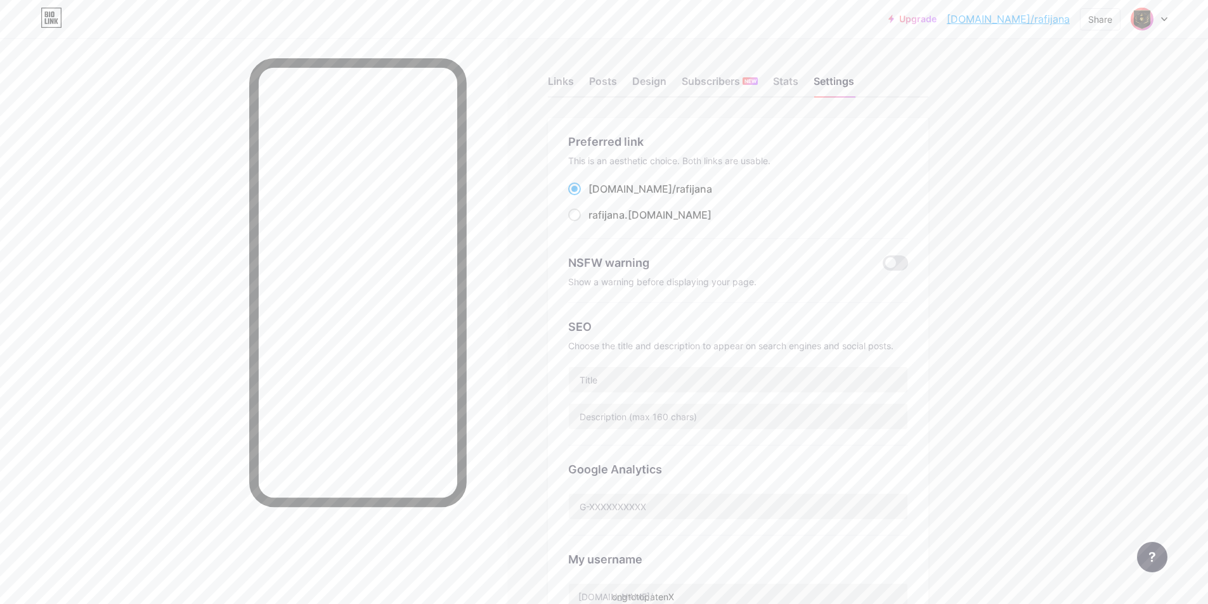
click at [588, 188] on span "rafijana" at bounding box center [694, 189] width 36 height 13
click at [588, 197] on input "[DOMAIN_NAME]/ rafijana" at bounding box center [592, 201] width 8 height 8
click at [581, 210] on span at bounding box center [574, 215] width 13 height 13
click at [588, 223] on input "rafijana .[DOMAIN_NAME]" at bounding box center [592, 227] width 8 height 8
radio input "true"
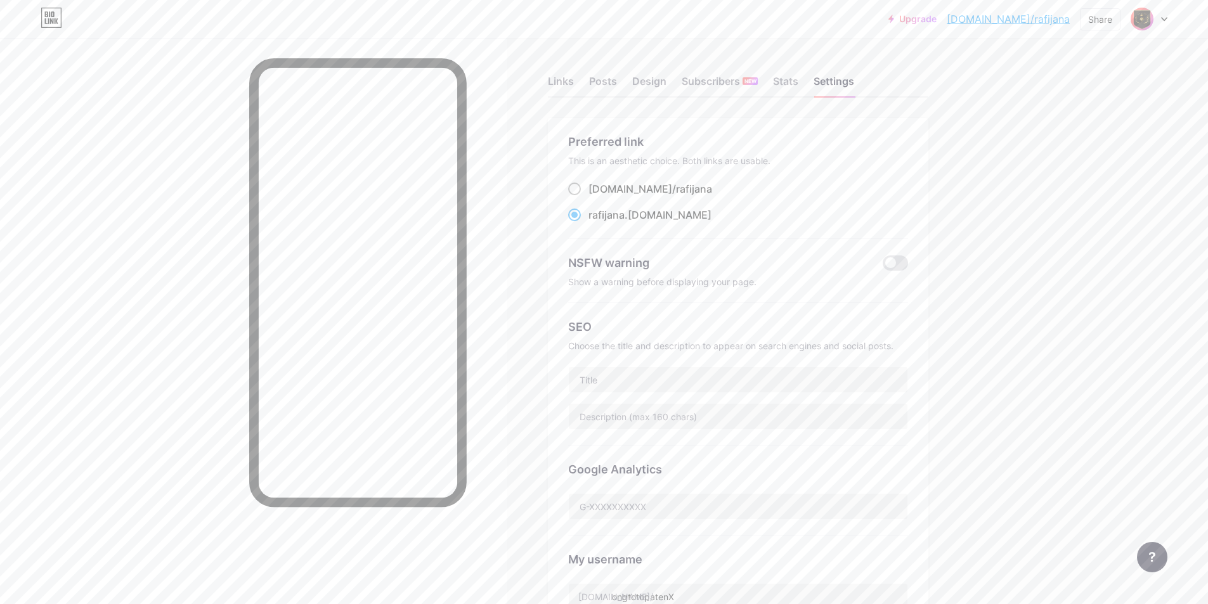
click at [581, 188] on span at bounding box center [574, 189] width 13 height 13
click at [588, 197] on input "[DOMAIN_NAME]/ rafijana" at bounding box center [592, 201] width 8 height 8
radio input "true"
click at [588, 375] on input "text" at bounding box center [738, 379] width 339 height 25
click at [571, 89] on div "Links" at bounding box center [561, 85] width 26 height 23
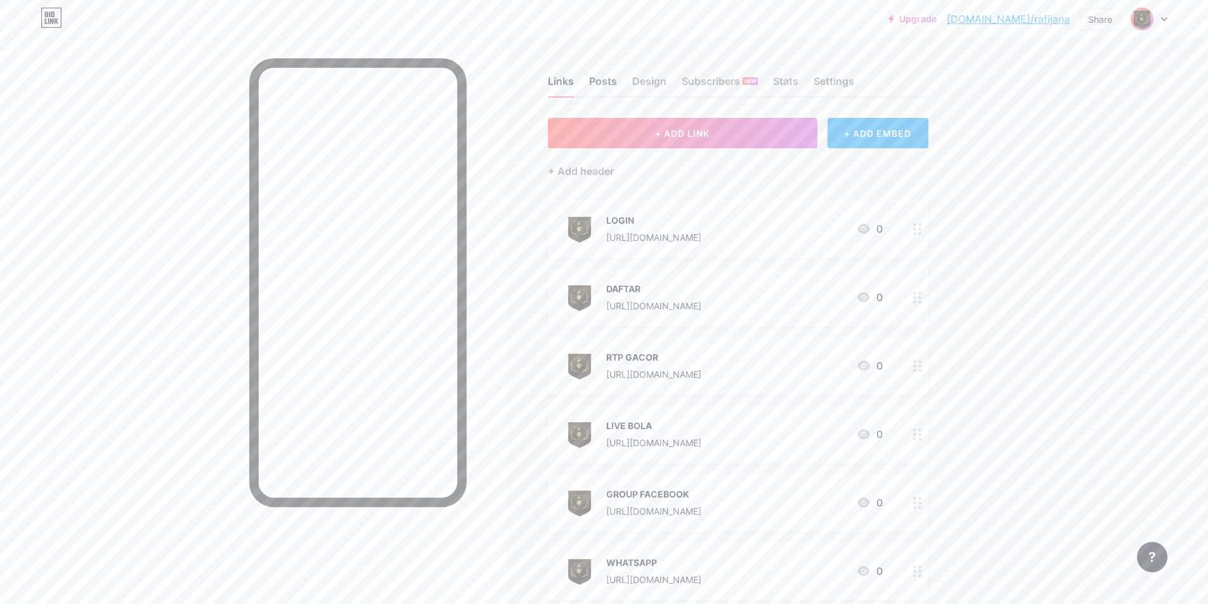
click at [588, 82] on div "Posts" at bounding box center [603, 85] width 28 height 23
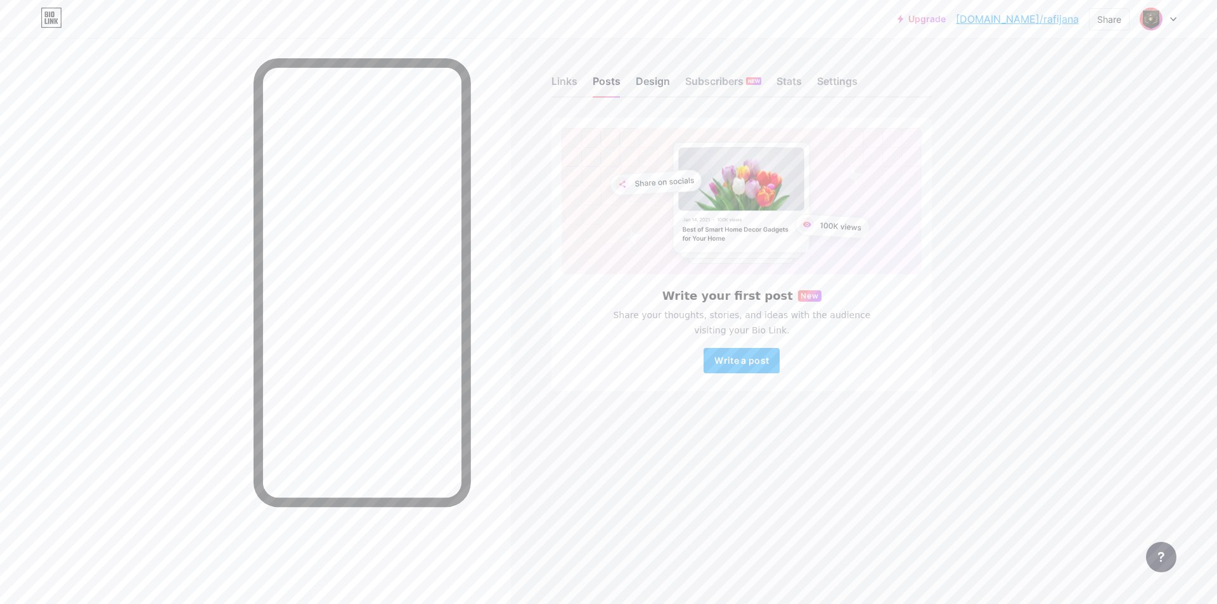
click at [588, 90] on div "Design" at bounding box center [653, 85] width 34 height 23
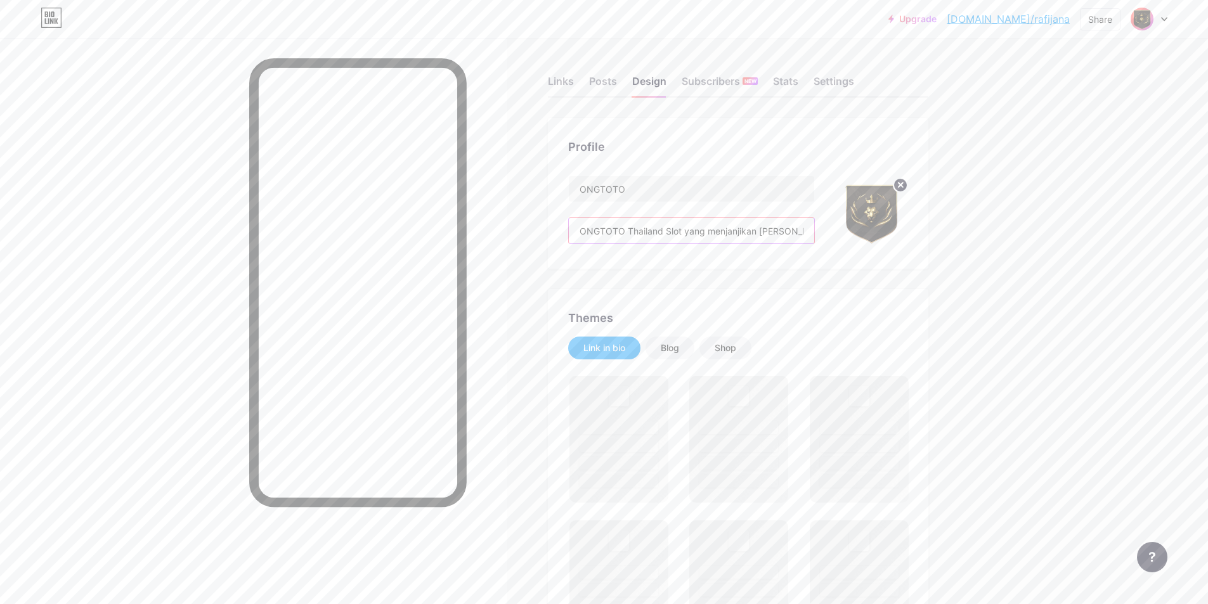
click at [588, 228] on input "ONGTOTO Thailand Slot yang menjanjikan [PERSON_NAME] setiap malam Dapatkan kese…" at bounding box center [691, 230] width 245 height 25
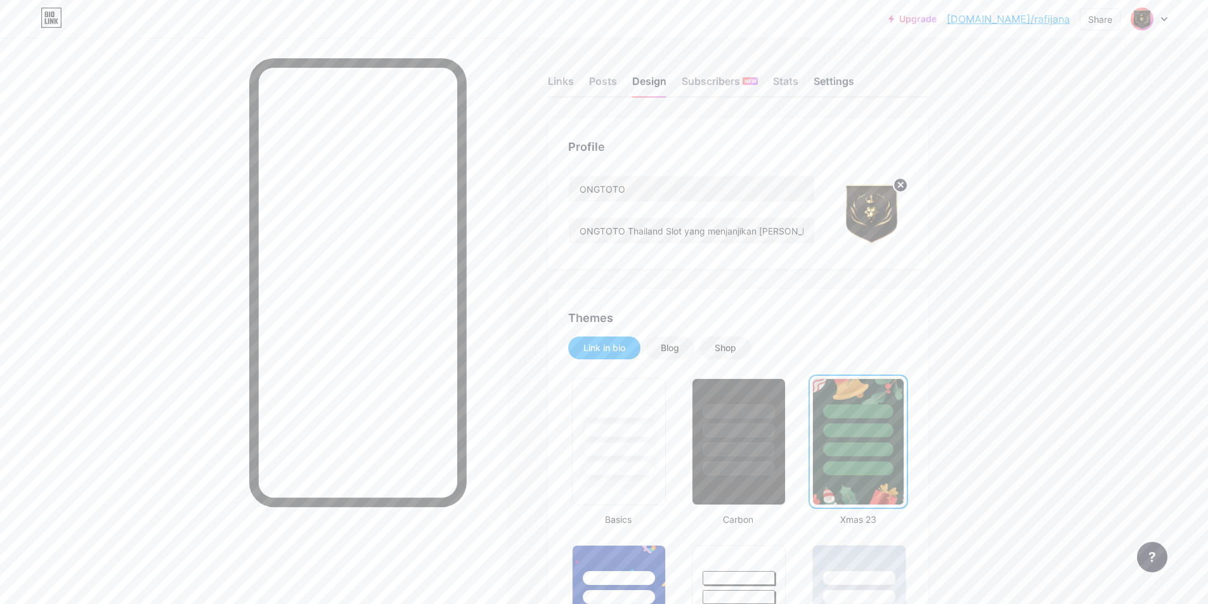
click at [588, 80] on div "Settings" at bounding box center [833, 85] width 41 height 23
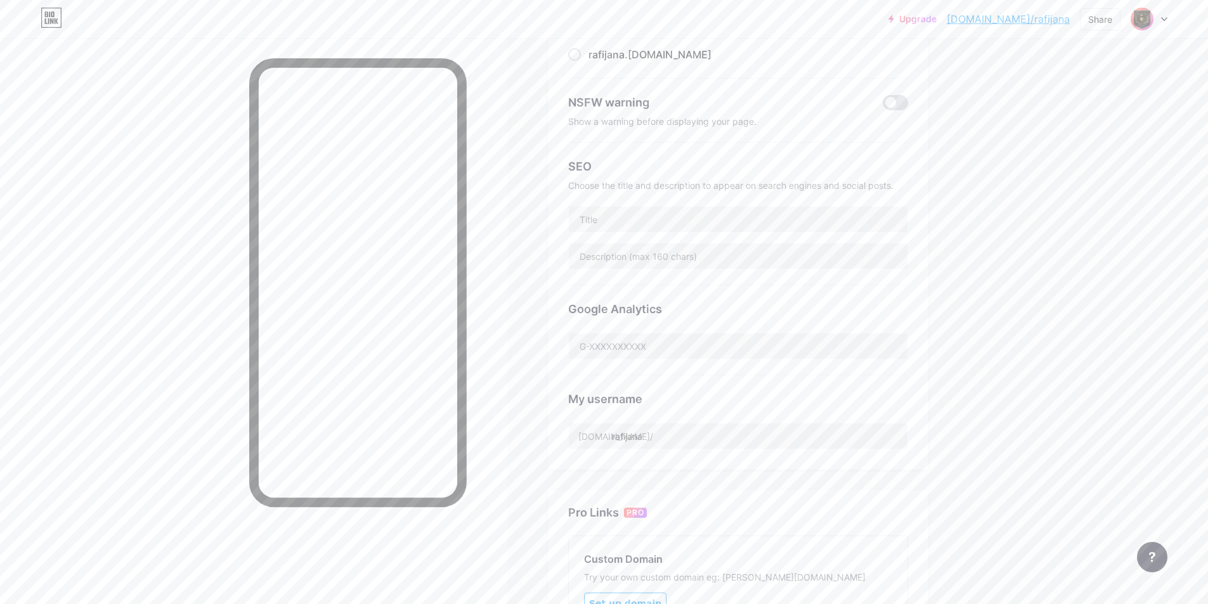
scroll to position [169, 0]
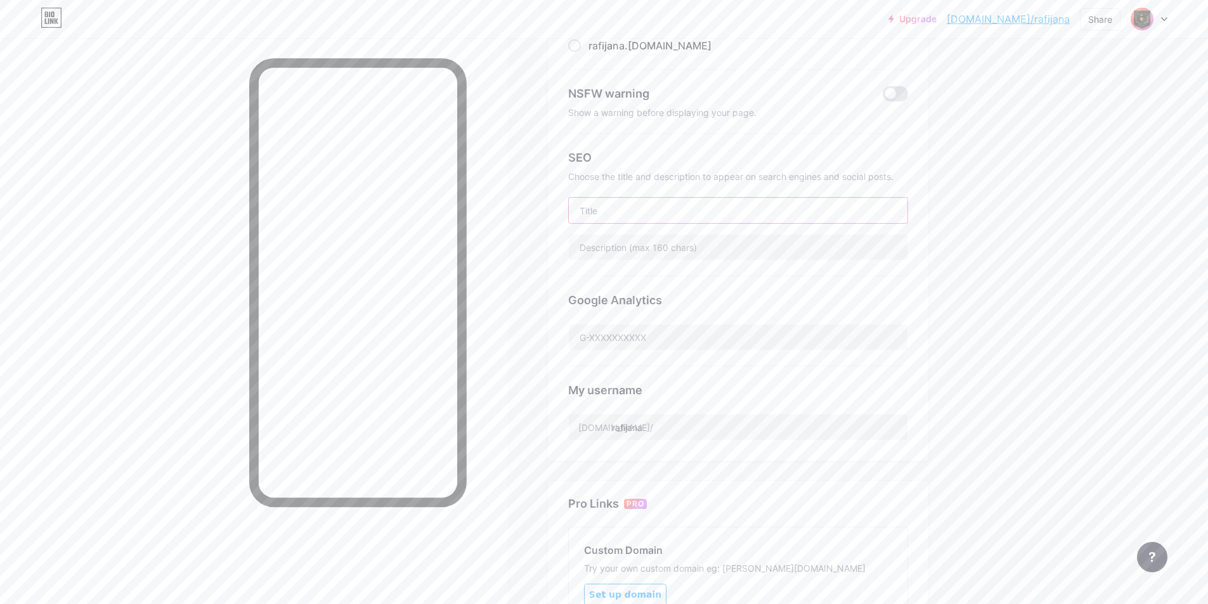
click at [588, 206] on input "text" at bounding box center [738, 210] width 339 height 25
click at [588, 242] on input "text" at bounding box center [738, 247] width 339 height 25
paste input "ONGTOTO Thailand Slot yang menjanjikan [PERSON_NAME] setiap malam Dapatkan kese…"
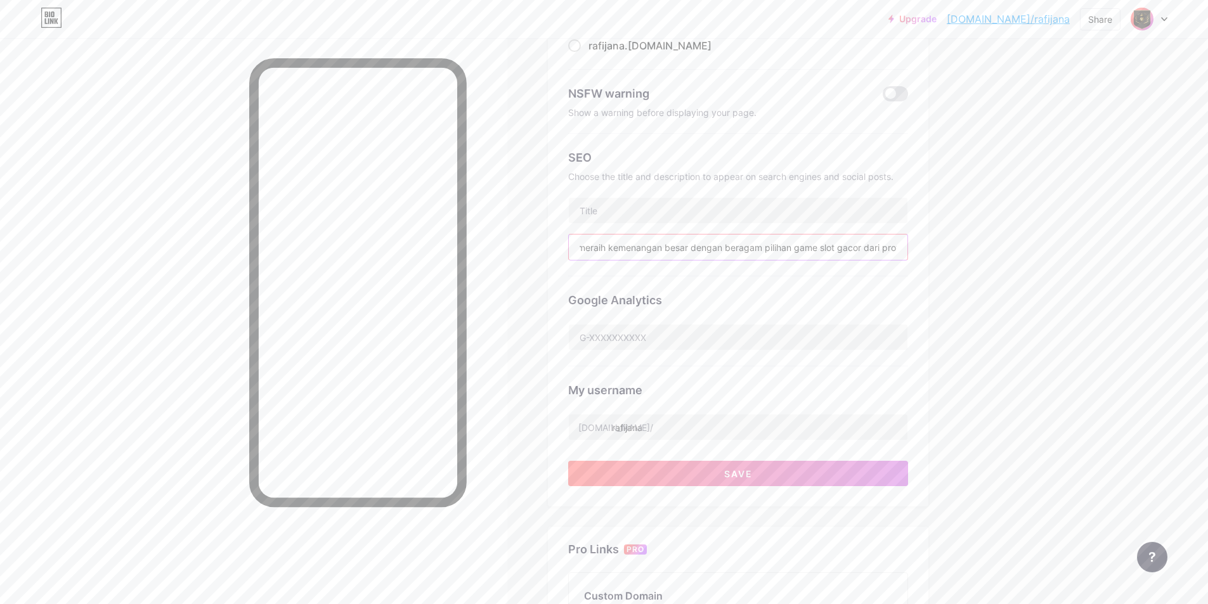
scroll to position [84, 0]
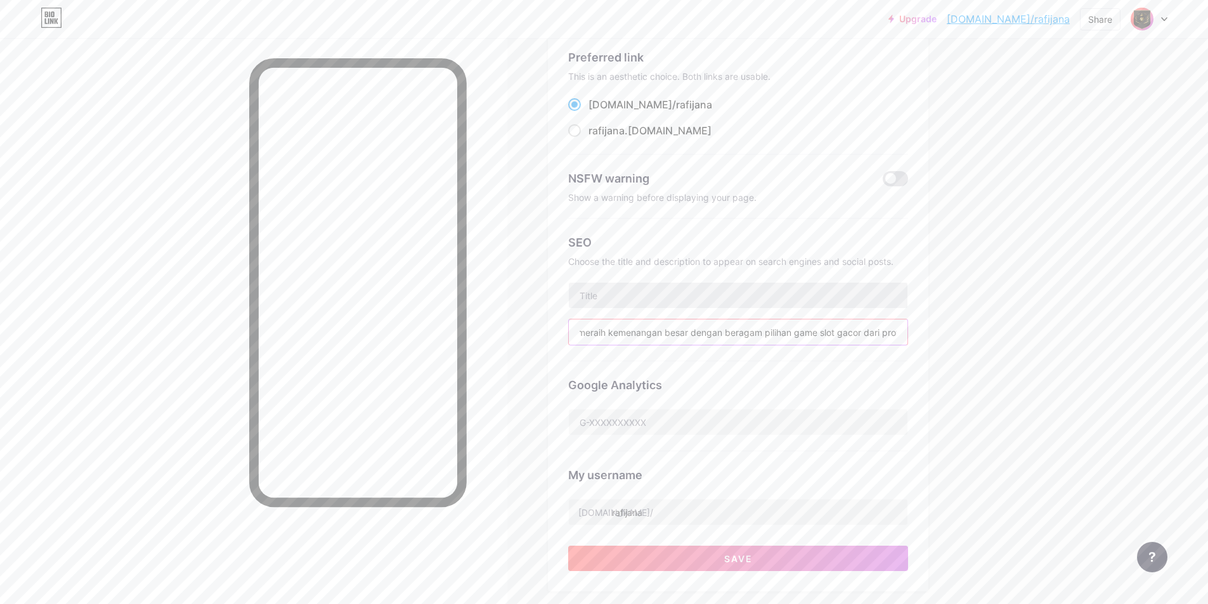
type input "ONGTOTO Thailand Slot yang menjanjikan [PERSON_NAME] setiap malam Dapatkan kese…"
click at [588, 293] on input "text" at bounding box center [738, 295] width 339 height 25
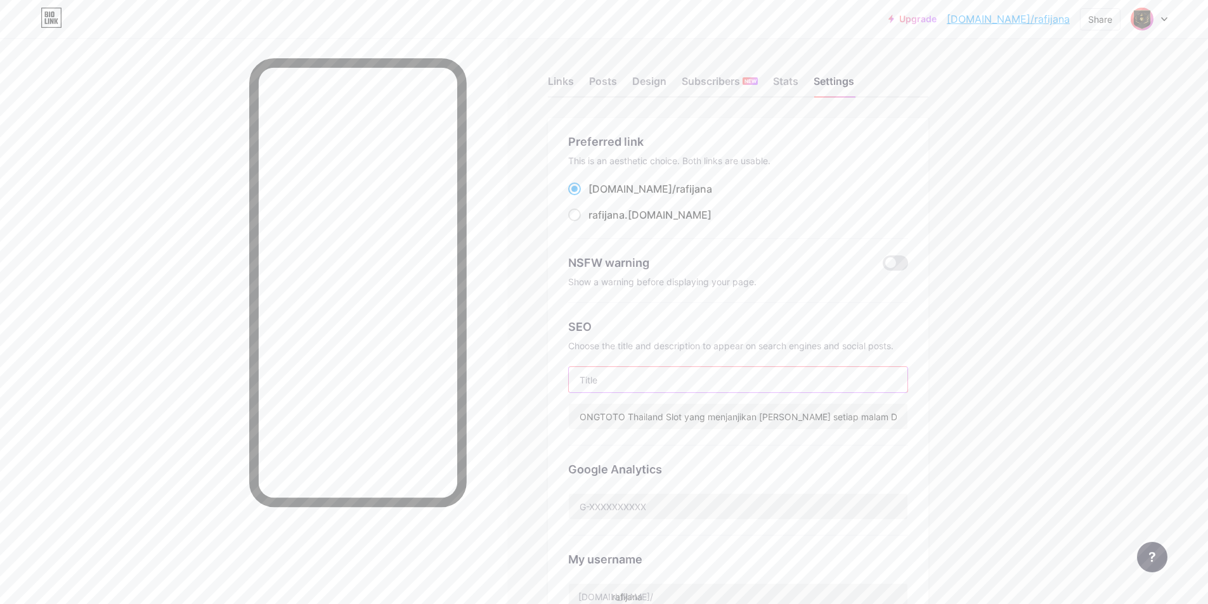
paste input "ONGTOTO [GEOGRAPHIC_DATA] Slot Maxwin Setiap Malam"
type input "ONGTOTO [GEOGRAPHIC_DATA] Slot Maxwin Setiap Malam"
click at [588, 323] on div "Upgrade [DOMAIN_NAME]/rafija... [DOMAIN_NAME]/rafijana Share Switch accounts ON…" at bounding box center [604, 519] width 1208 height 1038
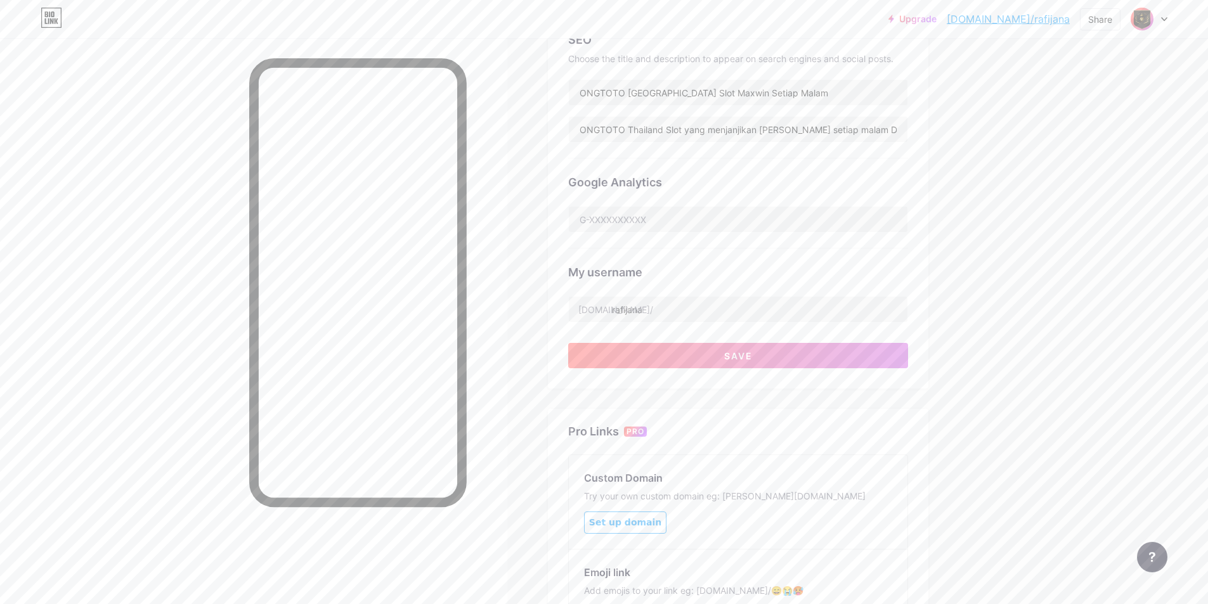
scroll to position [254, 0]
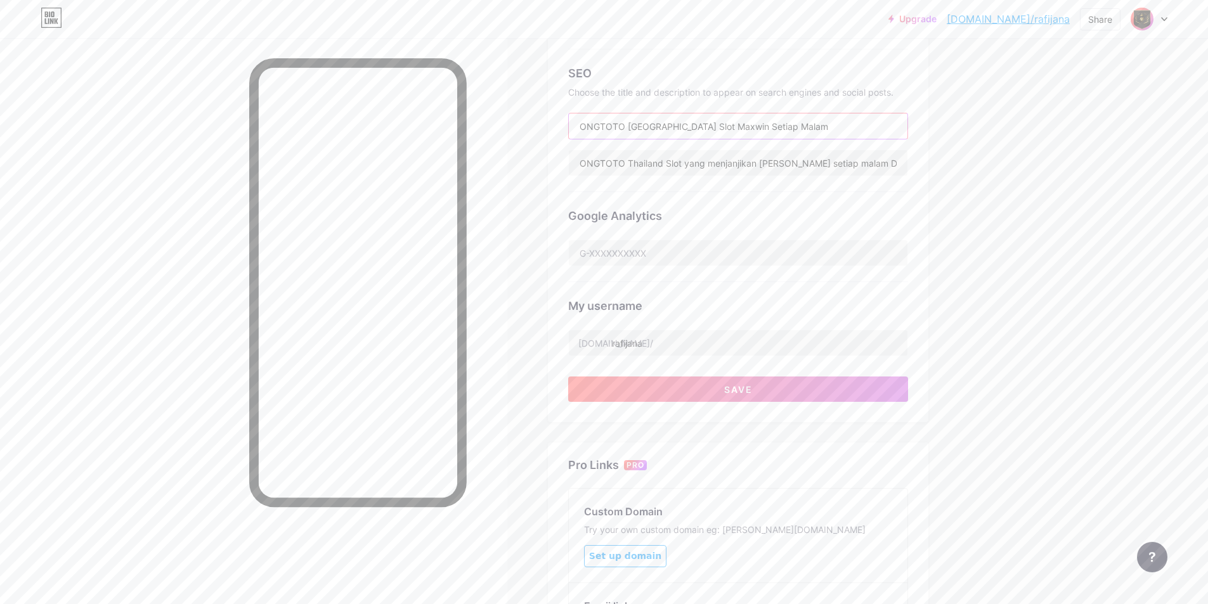
click at [588, 123] on input "ONGTOTO [GEOGRAPHIC_DATA] Slot Maxwin Setiap Malam" at bounding box center [738, 125] width 339 height 25
click at [588, 160] on input "ONGTOTO Thailand Slot yang menjanjikan [PERSON_NAME] setiap malam Dapatkan kese…" at bounding box center [738, 162] width 339 height 25
click at [588, 211] on div "Google Analytics" at bounding box center [738, 215] width 340 height 17
drag, startPoint x: 675, startPoint y: 345, endPoint x: 615, endPoint y: 346, distance: 60.2
click at [588, 346] on div "[DOMAIN_NAME]/ rafijana" at bounding box center [738, 343] width 340 height 27
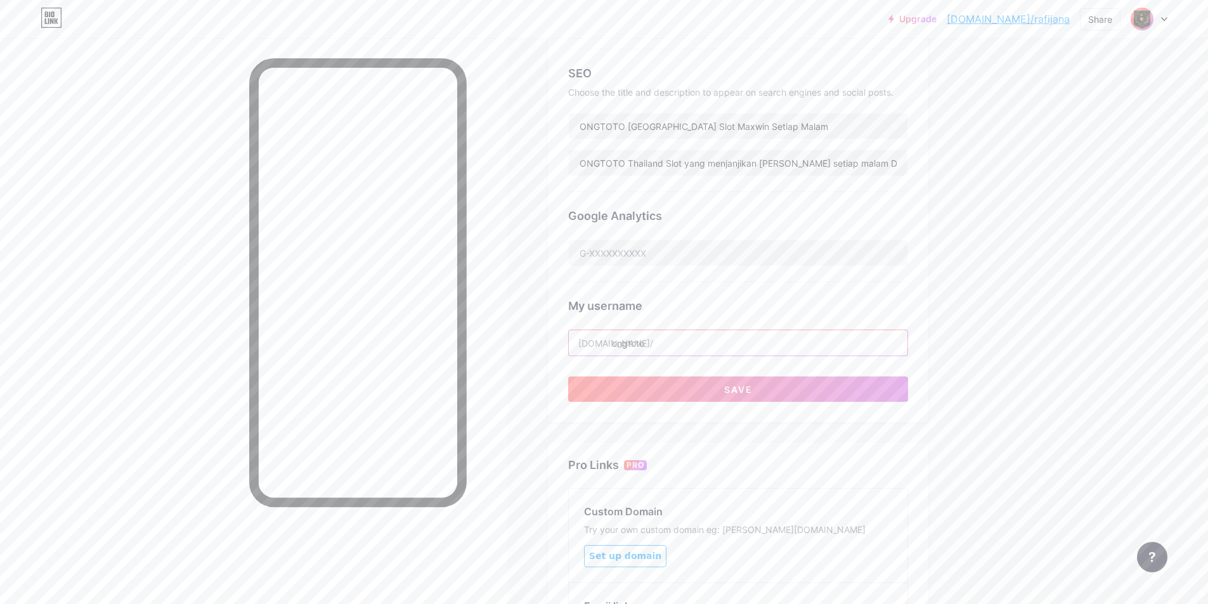
type input "ongtotopatenx"
click at [588, 390] on span "Save" at bounding box center [738, 389] width 29 height 11
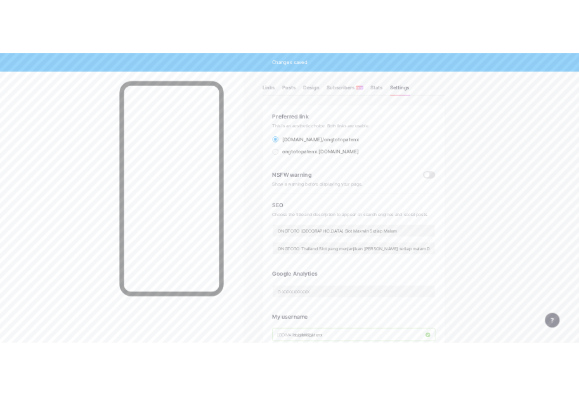
scroll to position [0, 0]
